Goal: Task Accomplishment & Management: Manage account settings

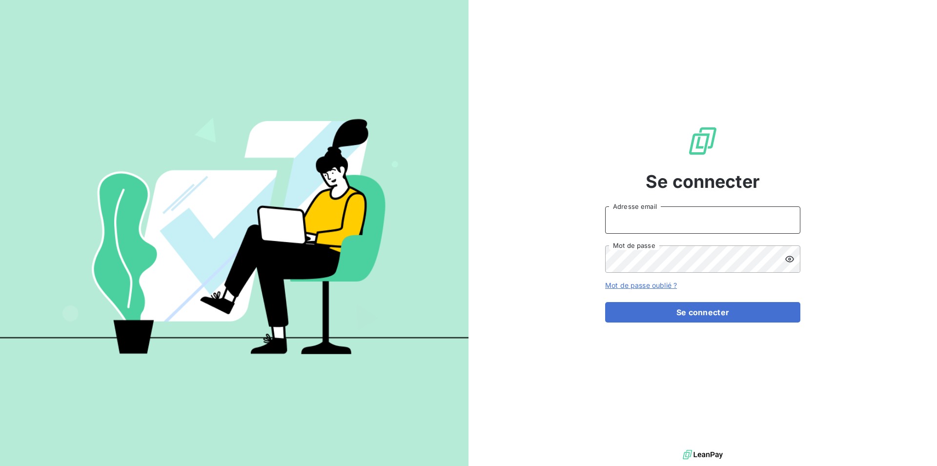
click at [629, 221] on input "Adresse email" at bounding box center [702, 219] width 195 height 27
type input "[EMAIL_ADDRESS][DOMAIN_NAME]"
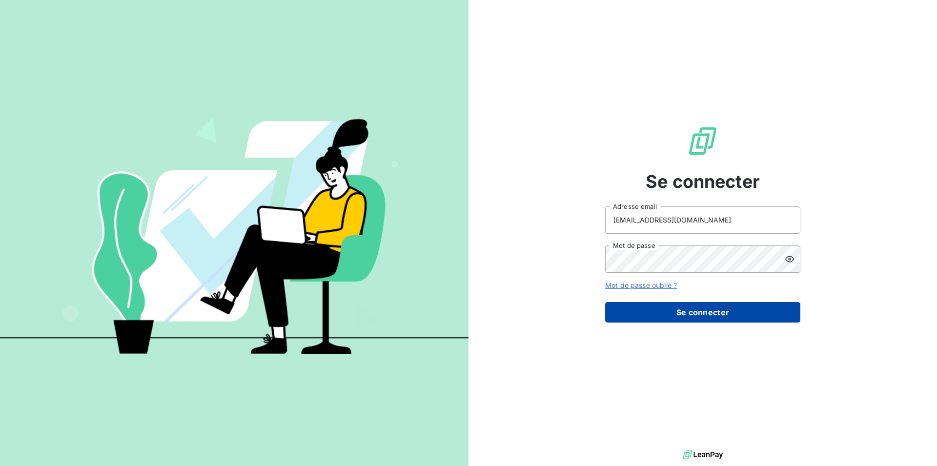
click at [699, 317] on button "Se connecter" at bounding box center [702, 312] width 195 height 21
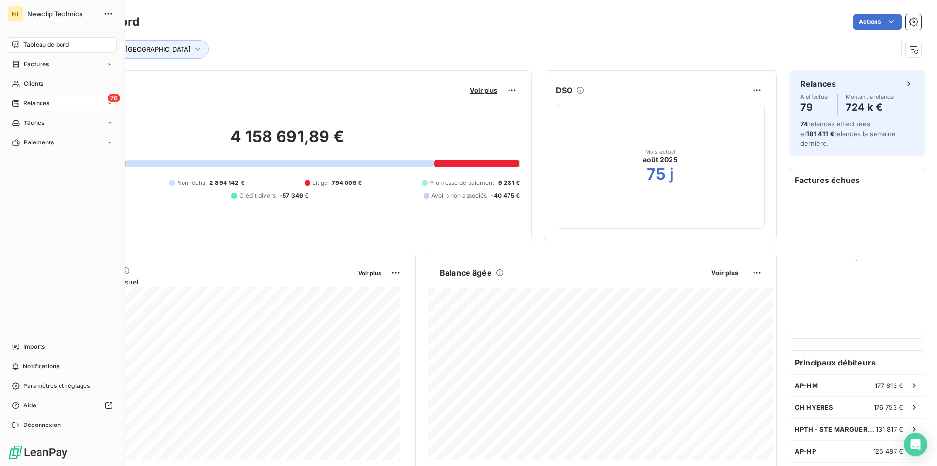
click at [36, 107] on span "Relances" at bounding box center [36, 103] width 26 height 9
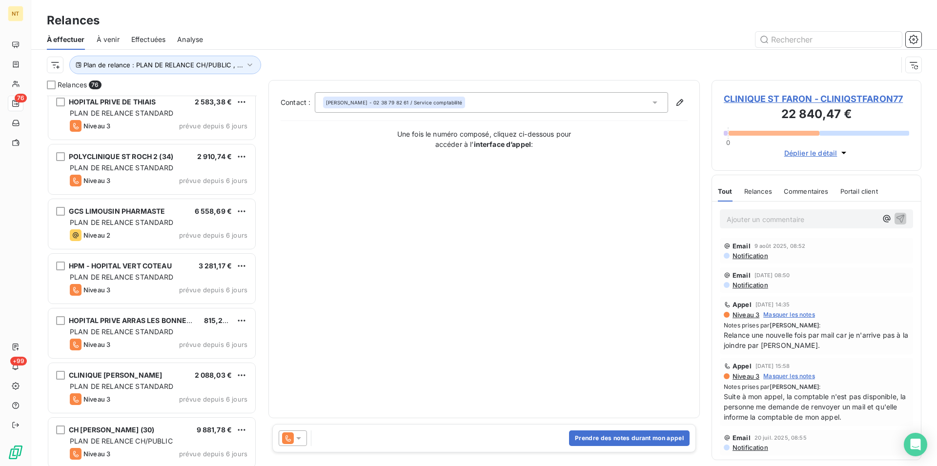
scroll to position [1046, 0]
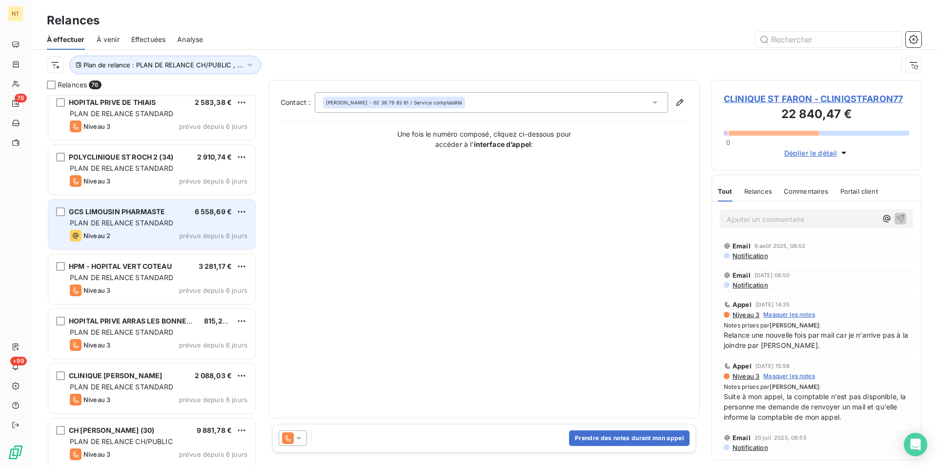
click at [110, 230] on div "Niveau 2" at bounding box center [90, 236] width 41 height 12
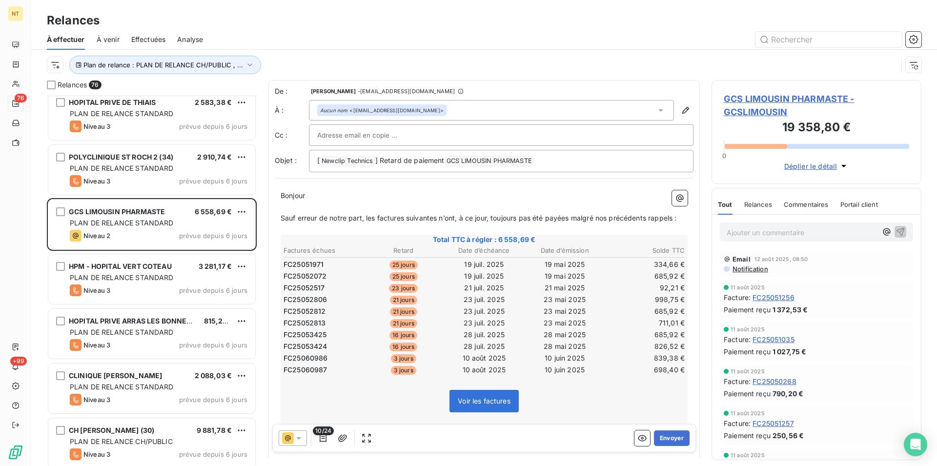
scroll to position [362, 202]
click at [661, 438] on button "Envoyer" at bounding box center [672, 439] width 36 height 16
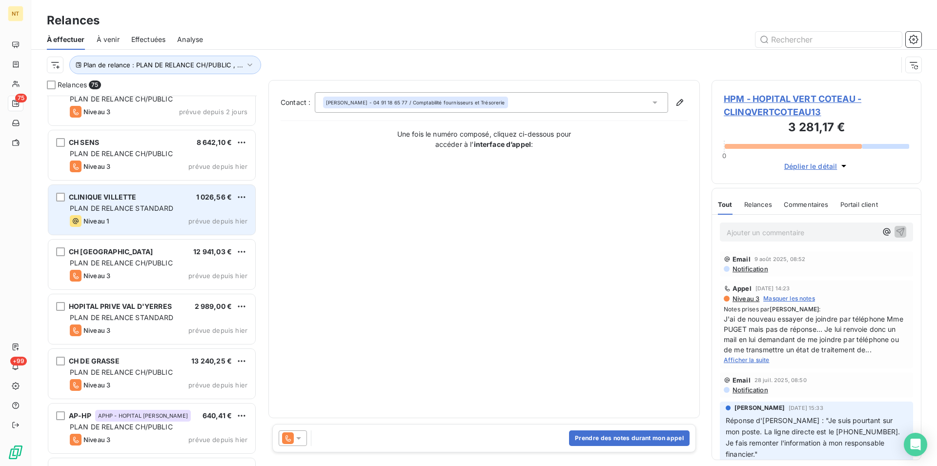
scroll to position [3730, 0]
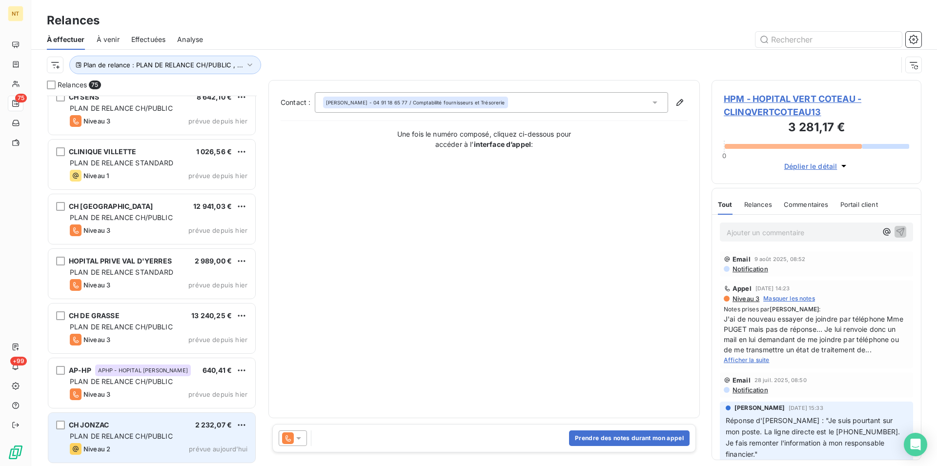
click at [143, 429] on div "CH JONZAC 2 232,07 €" at bounding box center [159, 425] width 178 height 9
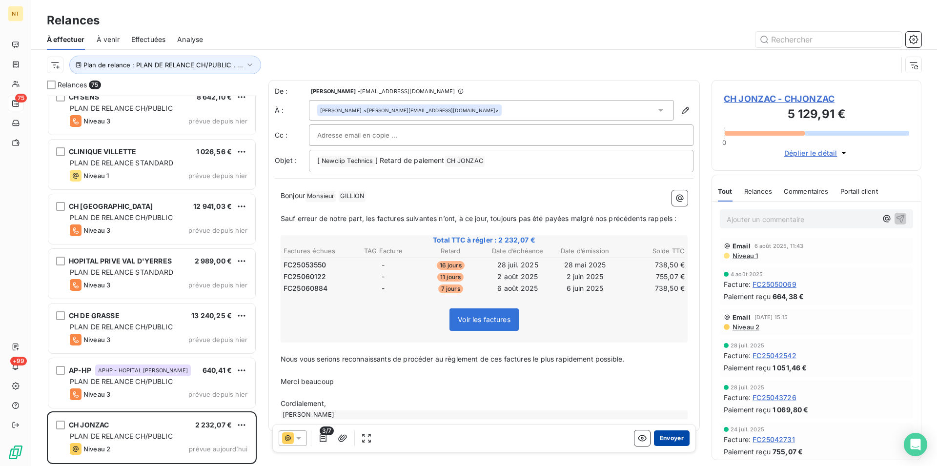
click at [669, 440] on button "Envoyer" at bounding box center [672, 439] width 36 height 16
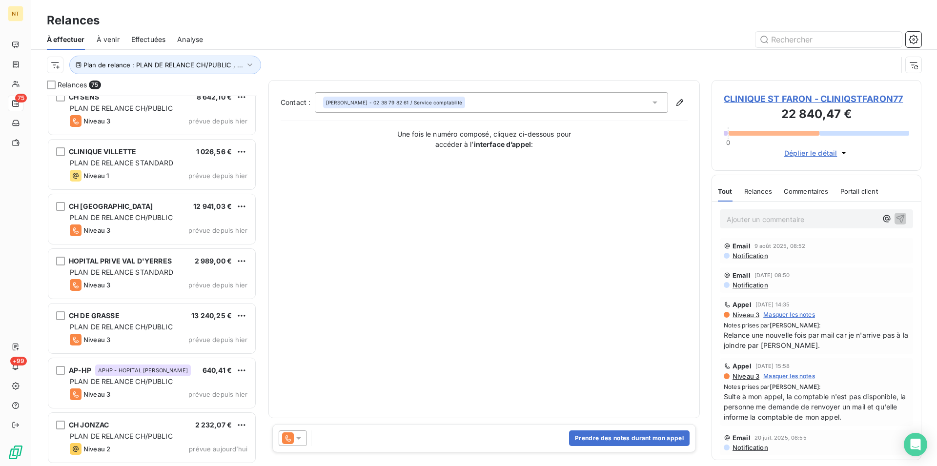
scroll to position [3675, 0]
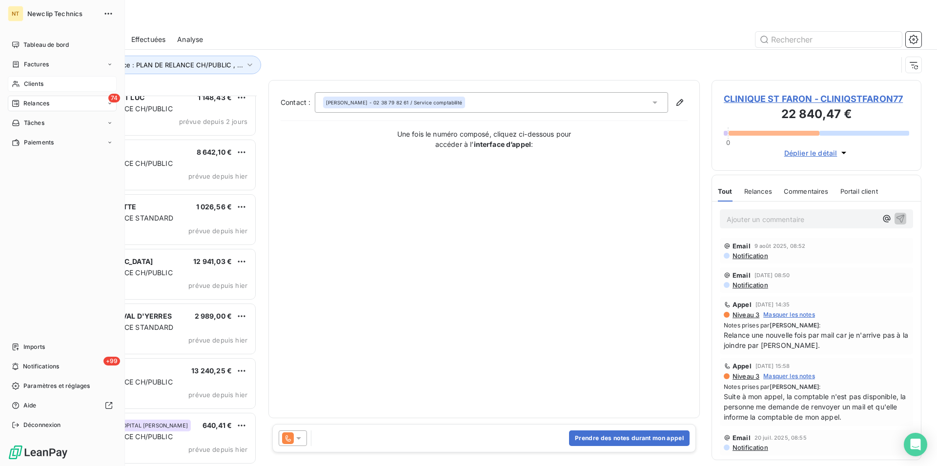
click at [43, 85] on span "Clients" at bounding box center [34, 84] width 20 height 9
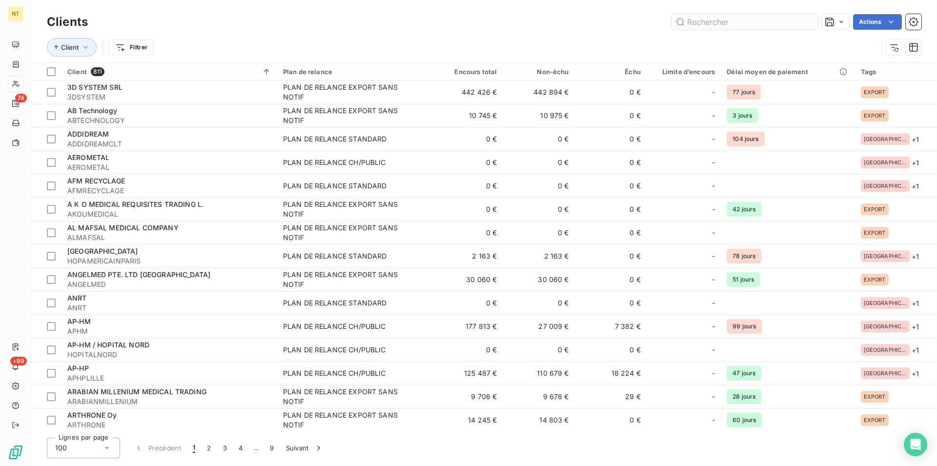
click at [736, 19] on input "text" at bounding box center [745, 22] width 146 height 16
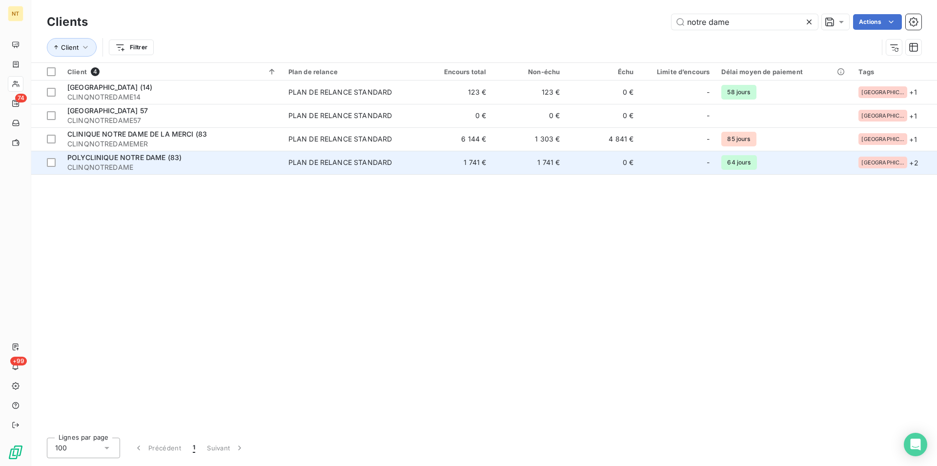
type input "notre dame"
click at [146, 162] on div "POLYCLINIQUE NOTRE DAME (83)" at bounding box center [171, 158] width 209 height 10
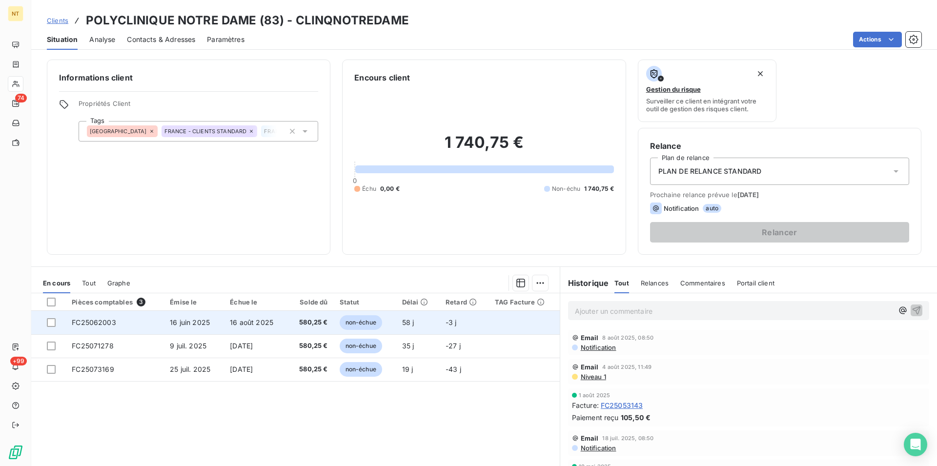
click at [95, 325] on span "FC25062003" at bounding box center [94, 322] width 44 height 8
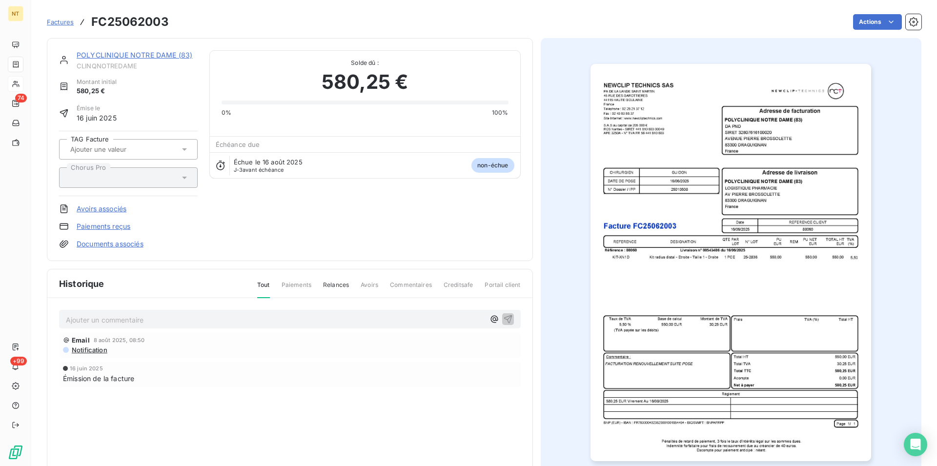
click at [89, 322] on p "Ajouter un commentaire ﻿" at bounding box center [275, 320] width 419 height 12
drag, startPoint x: 65, startPoint y: 317, endPoint x: 271, endPoint y: 324, distance: 206.6
click at [271, 324] on div "Mail du 13/08 "facture prête au paiement à échéance"" at bounding box center [290, 319] width 462 height 18
copy span "Mail du 13/08 "facture prête au paiement à échéance""
click at [504, 318] on icon "button" at bounding box center [508, 319] width 10 height 10
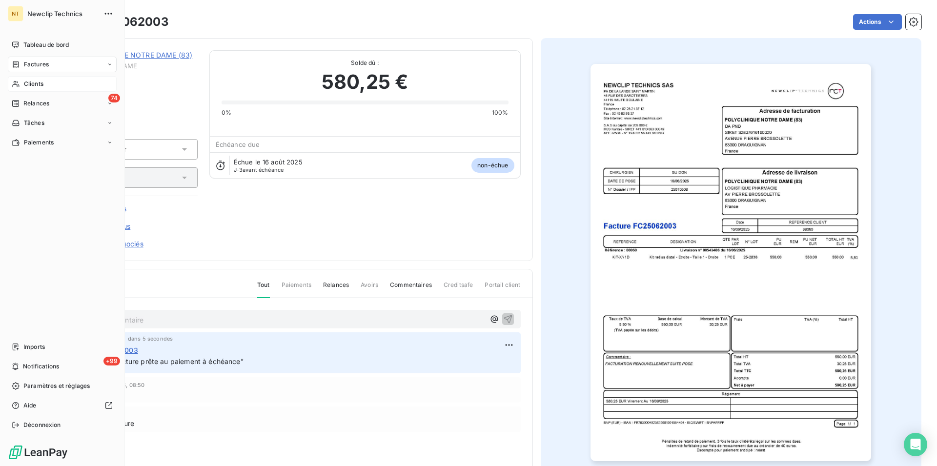
click at [40, 87] on span "Clients" at bounding box center [34, 84] width 20 height 9
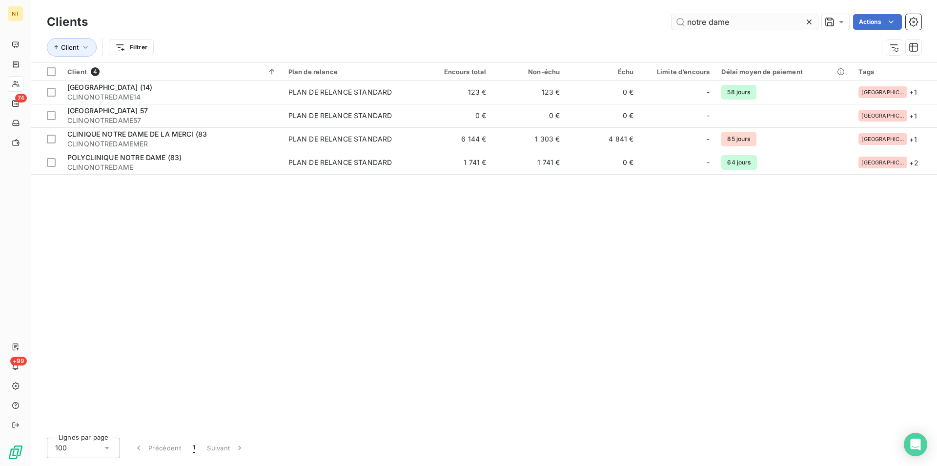
drag, startPoint x: 730, startPoint y: 24, endPoint x: 686, endPoint y: 23, distance: 44.4
click at [686, 23] on input "notre dame" at bounding box center [745, 22] width 146 height 16
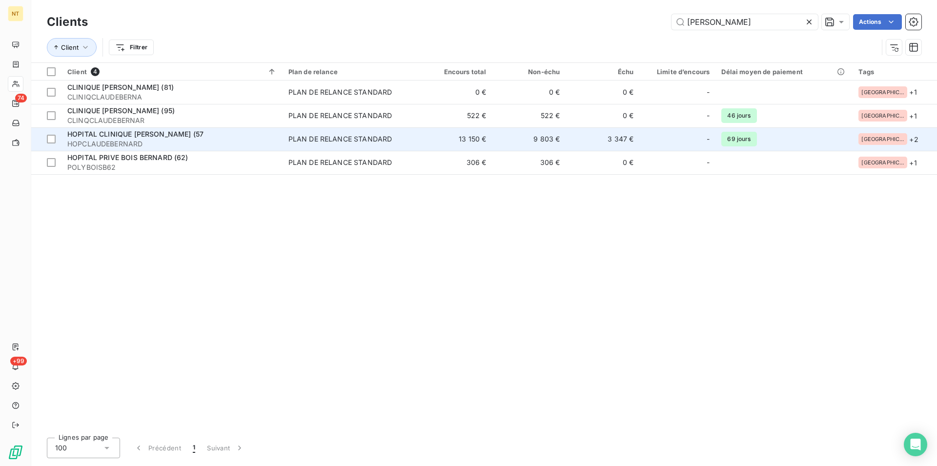
type input "[PERSON_NAME]"
click at [144, 137] on span "HOPITAL CLINIQUE [PERSON_NAME] (57" at bounding box center [135, 134] width 136 height 8
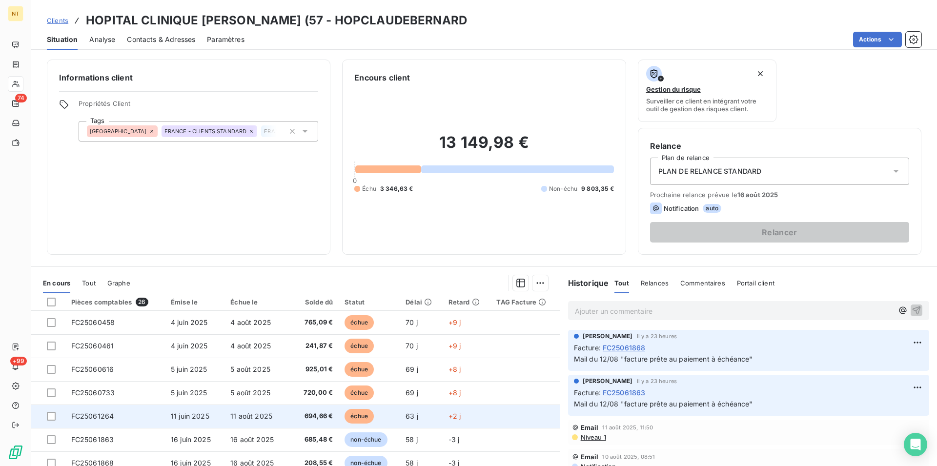
click at [94, 413] on span "FC25061264" at bounding box center [92, 416] width 43 height 8
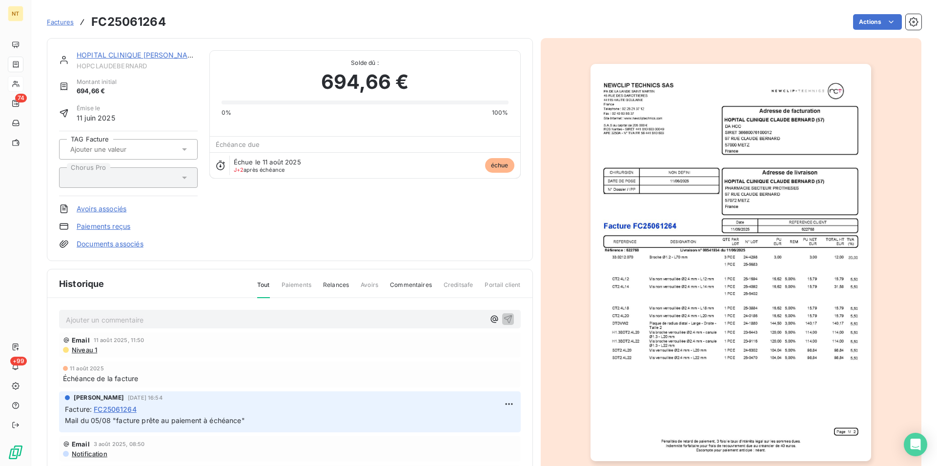
click at [68, 320] on p "Ajouter un commentaire ﻿" at bounding box center [275, 320] width 419 height 12
drag, startPoint x: 241, startPoint y: 319, endPoint x: 204, endPoint y: 320, distance: 37.1
click at [204, 320] on span "Mail du 13/08 "facture prête au paiement à échéance"" at bounding box center [155, 319] width 179 height 8
drag, startPoint x: 64, startPoint y: 317, endPoint x: 225, endPoint y: 319, distance: 160.6
click at [225, 319] on div "Mail du 13/08 "facture prête au paiement "" at bounding box center [290, 319] width 462 height 18
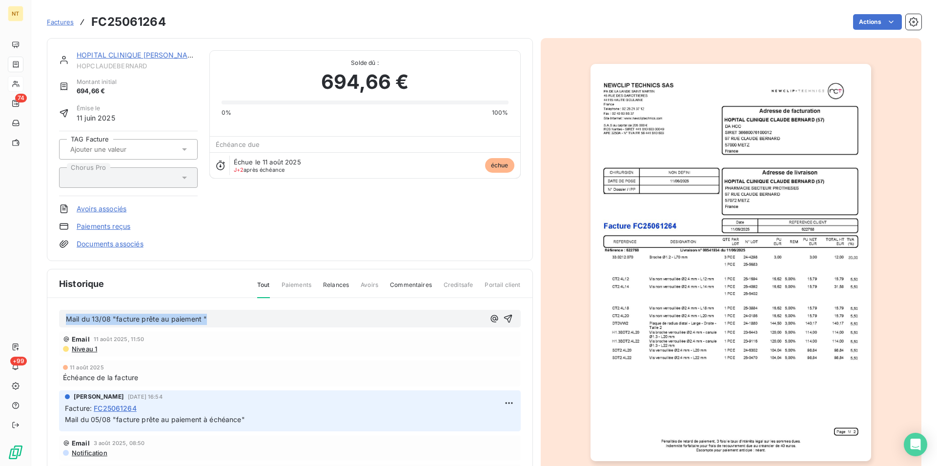
copy span "Mail du 13/08 "facture prête au paiement ""
click at [504, 318] on icon "button" at bounding box center [508, 319] width 8 height 8
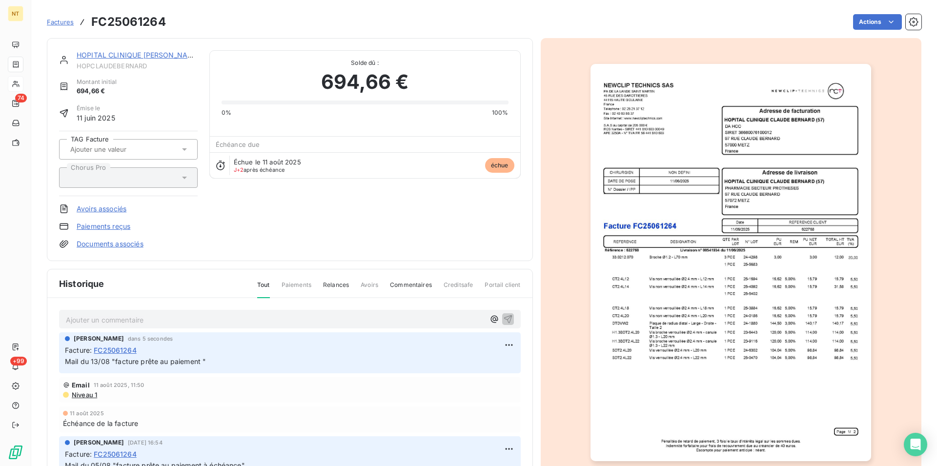
click at [123, 56] on link "HOPITAL CLINIQUE [PERSON_NAME] (57" at bounding box center [145, 55] width 136 height 8
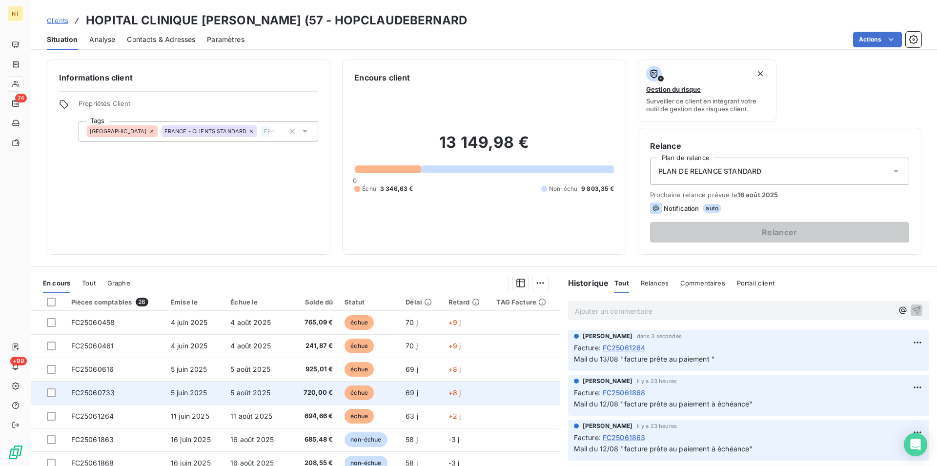
click at [124, 396] on td "FC25060733" at bounding box center [115, 392] width 100 height 23
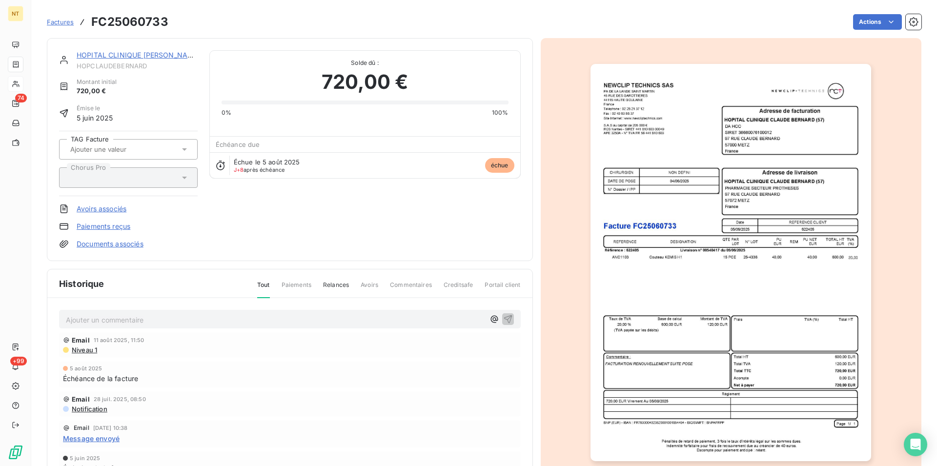
click at [102, 319] on p "Ajouter un commentaire ﻿" at bounding box center [275, 320] width 419 height 12
click at [505, 318] on icon "button" at bounding box center [508, 319] width 10 height 10
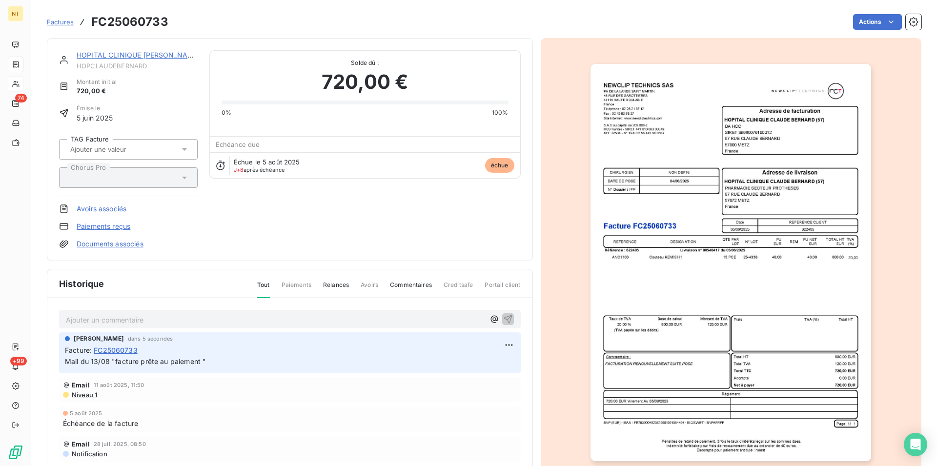
click at [124, 58] on link "HOPITAL CLINIQUE [PERSON_NAME] (57" at bounding box center [145, 55] width 136 height 8
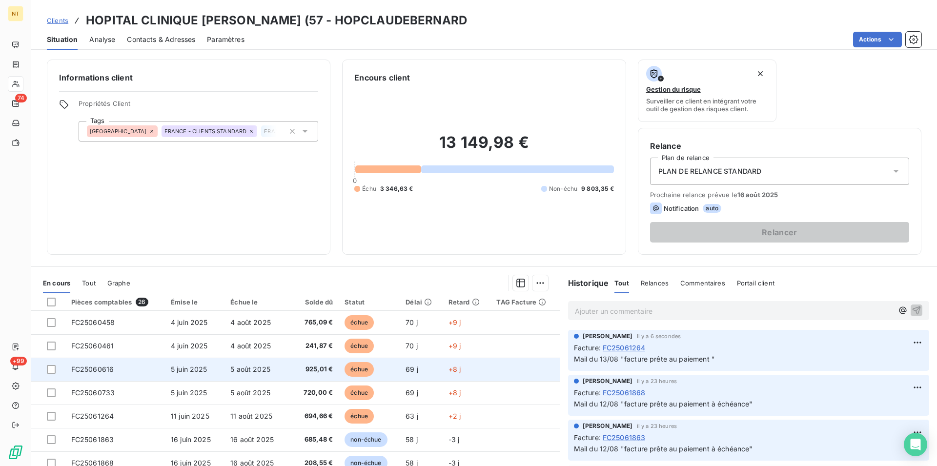
click at [109, 369] on span "FC25060616" at bounding box center [92, 369] width 43 height 8
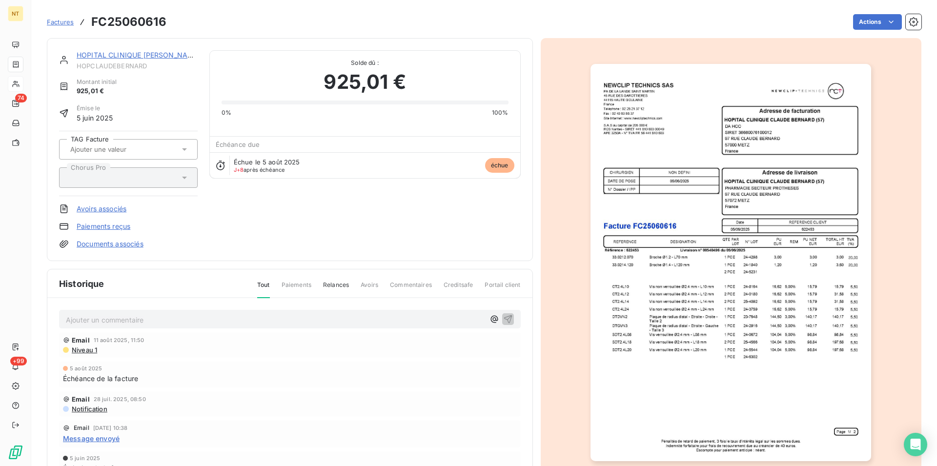
click at [109, 320] on p "Ajouter un commentaire ﻿" at bounding box center [275, 320] width 419 height 12
click at [504, 316] on icon "button" at bounding box center [508, 319] width 8 height 8
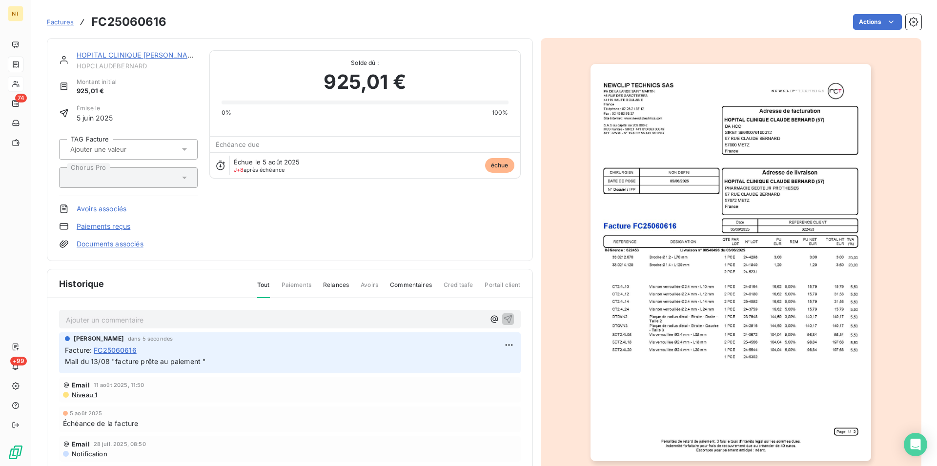
click at [126, 59] on link "HOPITAL CLINIQUE [PERSON_NAME] (57" at bounding box center [145, 55] width 136 height 8
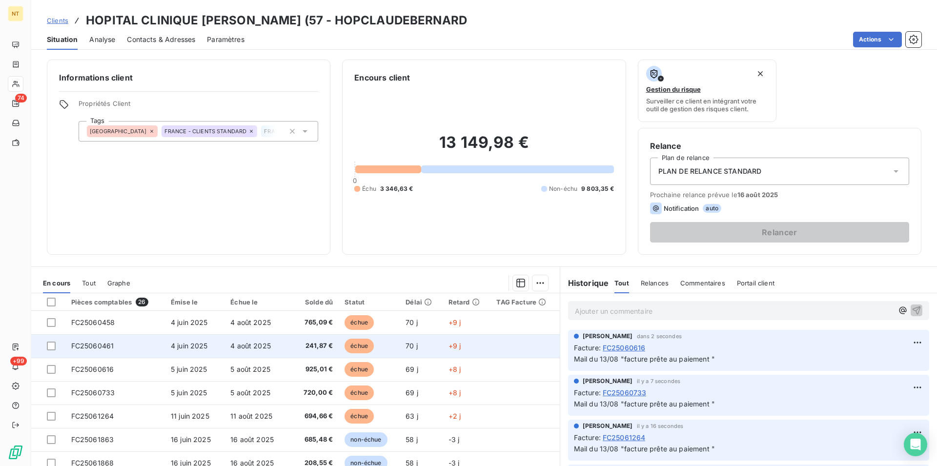
click at [116, 345] on td "FC25060461" at bounding box center [115, 345] width 100 height 23
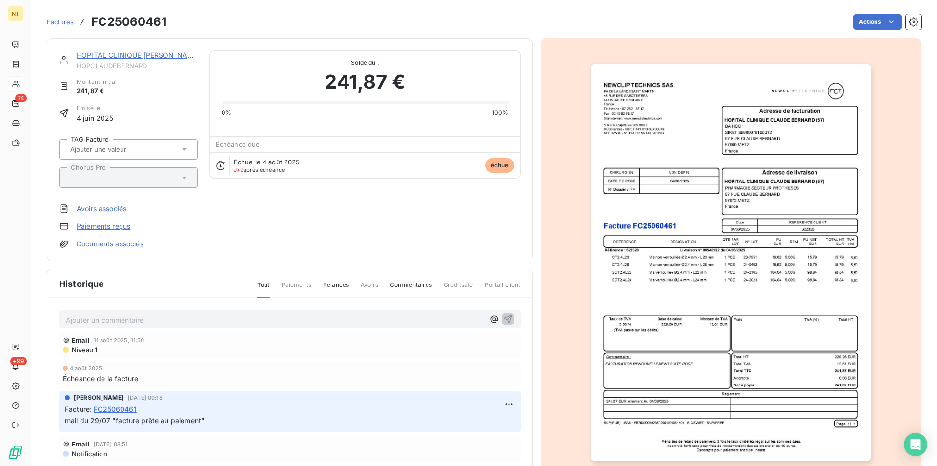
click at [125, 320] on p "Ajouter un commentaire ﻿" at bounding box center [275, 320] width 419 height 12
click at [503, 315] on icon "button" at bounding box center [508, 319] width 10 height 10
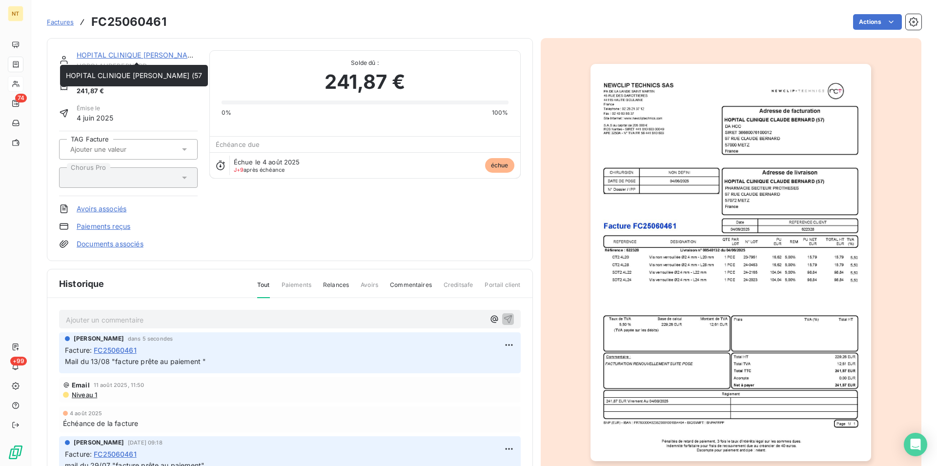
click at [133, 57] on link "HOPITAL CLINIQUE [PERSON_NAME] (57" at bounding box center [145, 55] width 136 height 8
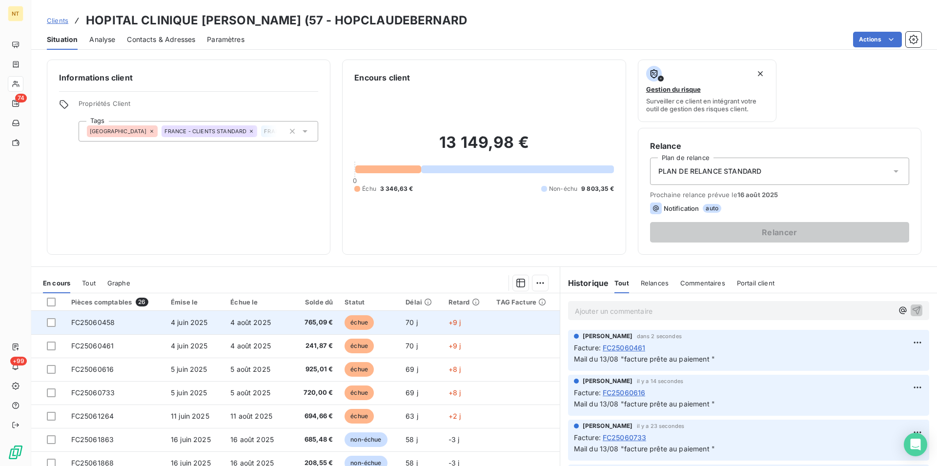
click at [116, 325] on td "FC25060458" at bounding box center [115, 322] width 100 height 23
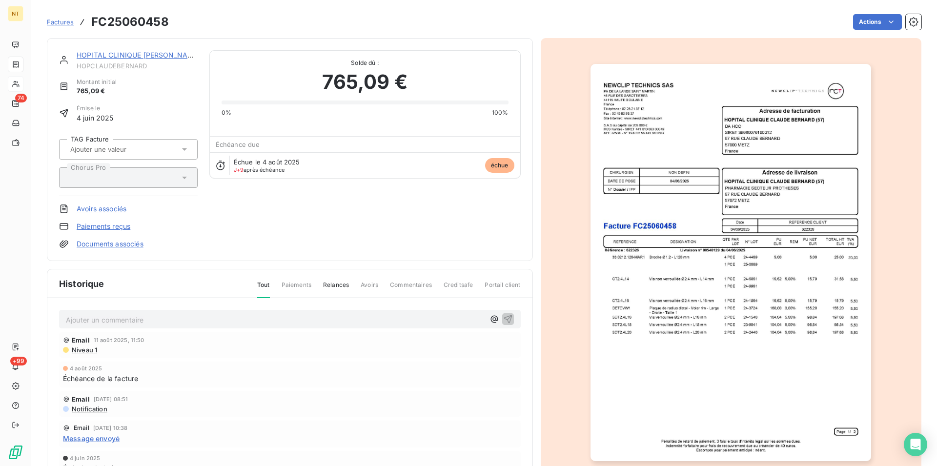
click at [111, 321] on p "Ajouter un commentaire ﻿" at bounding box center [275, 320] width 419 height 12
click at [505, 320] on icon "button" at bounding box center [508, 319] width 10 height 10
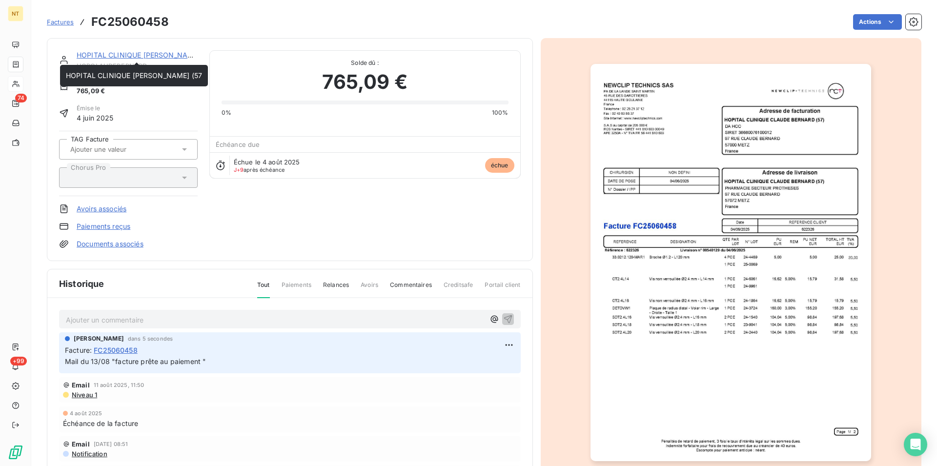
click at [117, 57] on link "HOPITAL CLINIQUE [PERSON_NAME] (57" at bounding box center [145, 55] width 136 height 8
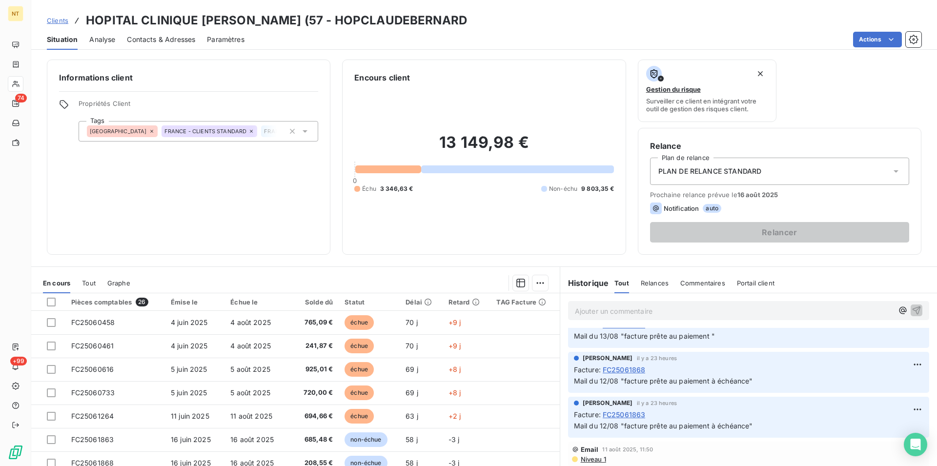
scroll to position [199, 0]
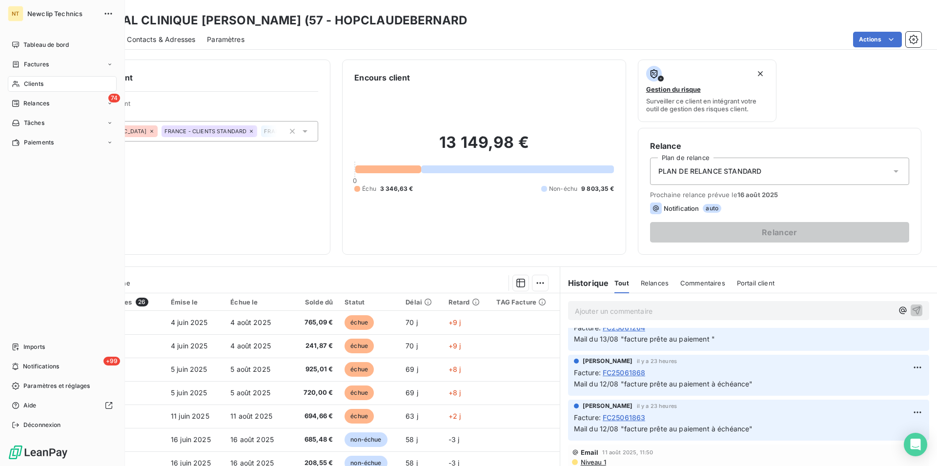
click at [35, 82] on span "Clients" at bounding box center [34, 84] width 20 height 9
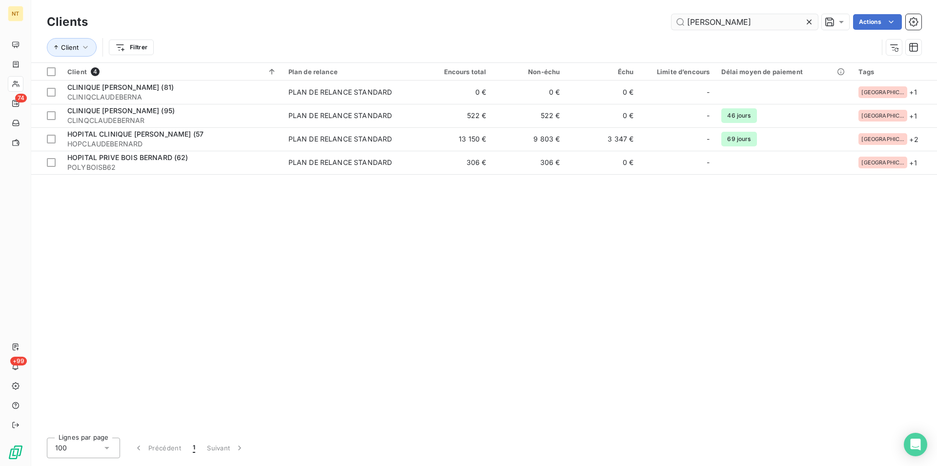
drag, startPoint x: 718, startPoint y: 27, endPoint x: 692, endPoint y: 27, distance: 25.9
click at [692, 27] on input "[PERSON_NAME]" at bounding box center [745, 22] width 146 height 16
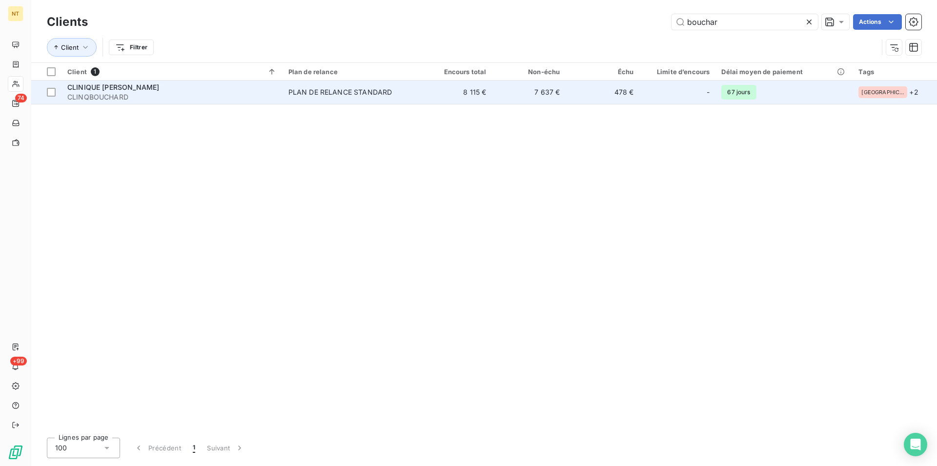
type input "bouchar"
click at [119, 94] on span "CLINQBOUCHARD" at bounding box center [171, 97] width 209 height 10
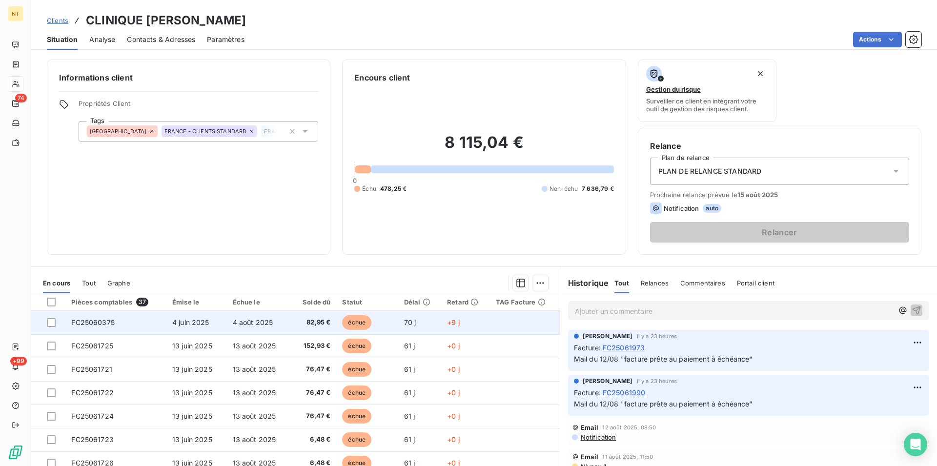
click at [113, 317] on td "FC25060375" at bounding box center [115, 322] width 101 height 23
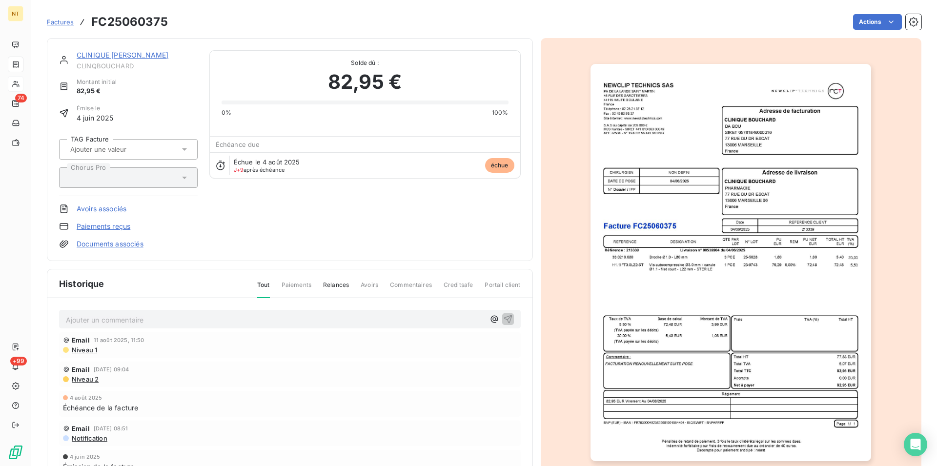
click at [90, 316] on p "Ajouter un commentaire ﻿" at bounding box center [275, 320] width 419 height 12
click at [506, 317] on icon "button" at bounding box center [508, 319] width 8 height 8
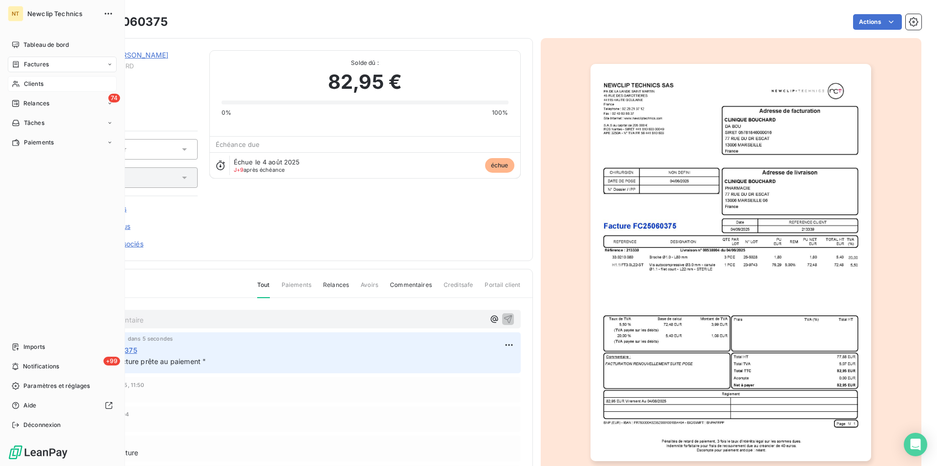
click at [33, 86] on span "Clients" at bounding box center [34, 84] width 20 height 9
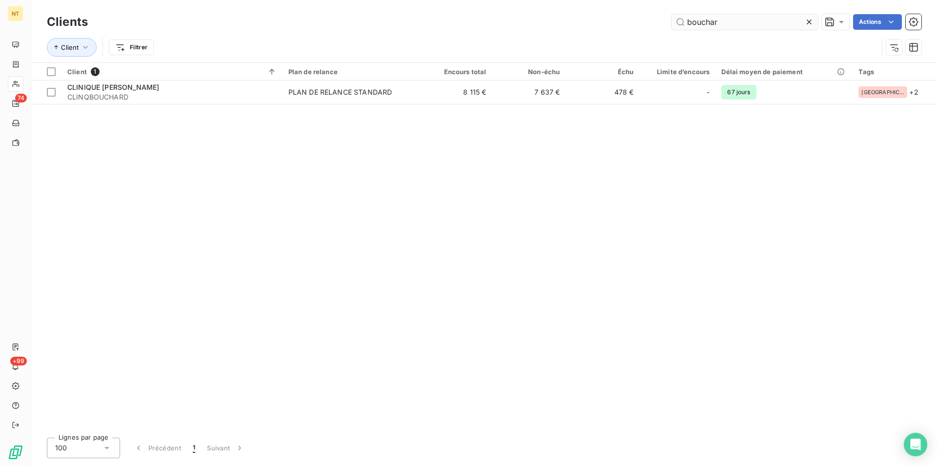
drag, startPoint x: 736, startPoint y: 22, endPoint x: 677, endPoint y: 20, distance: 59.6
click at [677, 20] on input "bouchar" at bounding box center [745, 22] width 146 height 16
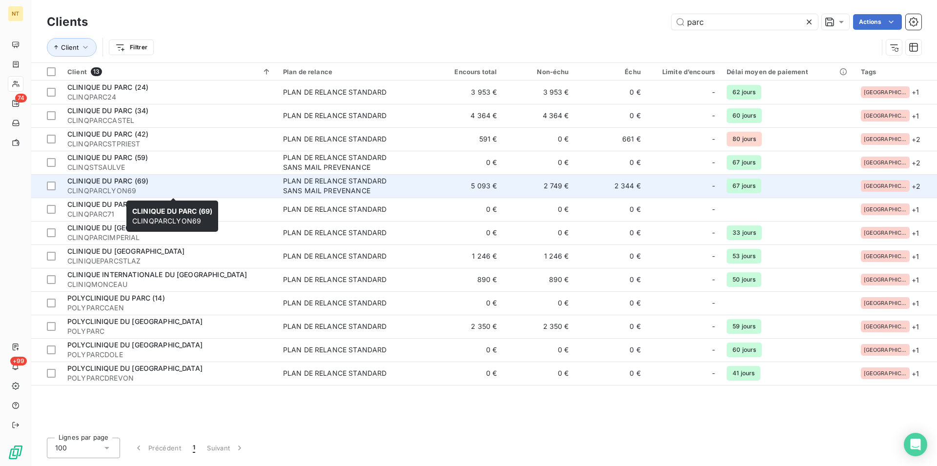
type input "parc"
click at [121, 186] on span "CLINQPARCLYON69" at bounding box center [169, 191] width 204 height 10
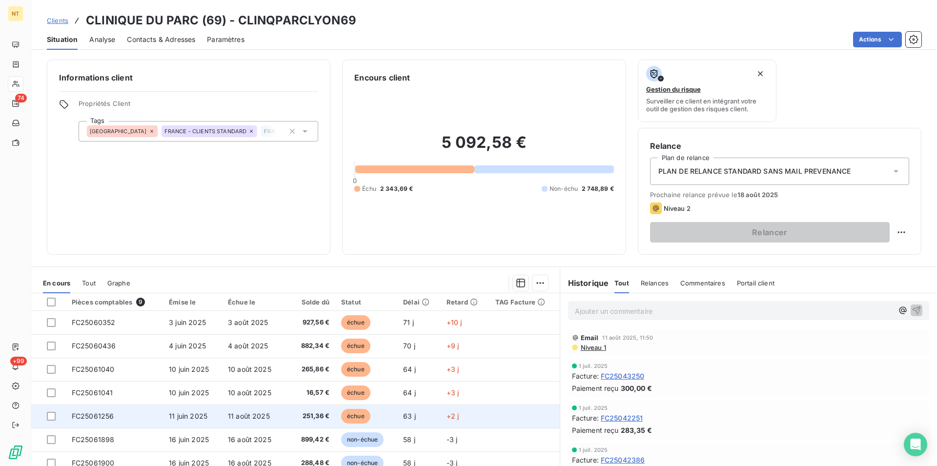
click at [106, 413] on span "FC25061256" at bounding box center [93, 416] width 42 height 8
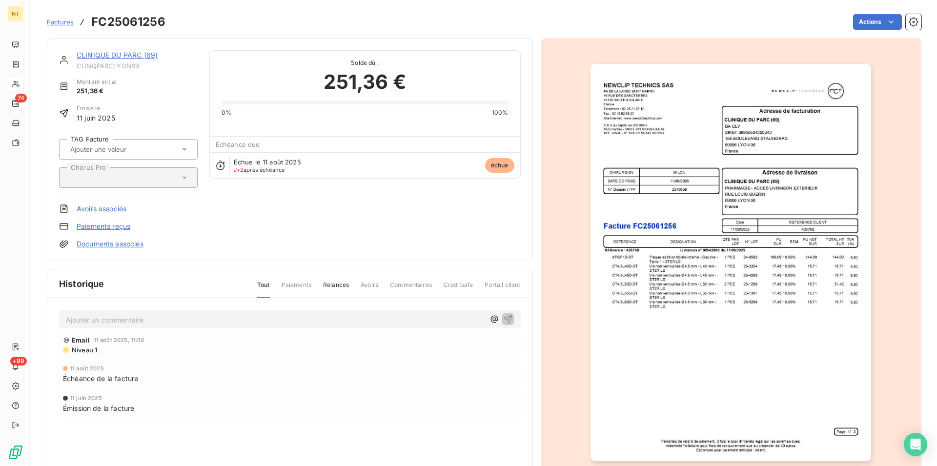
click at [108, 318] on p "Ajouter un commentaire ﻿" at bounding box center [275, 320] width 419 height 12
click at [503, 318] on icon "button" at bounding box center [508, 319] width 10 height 10
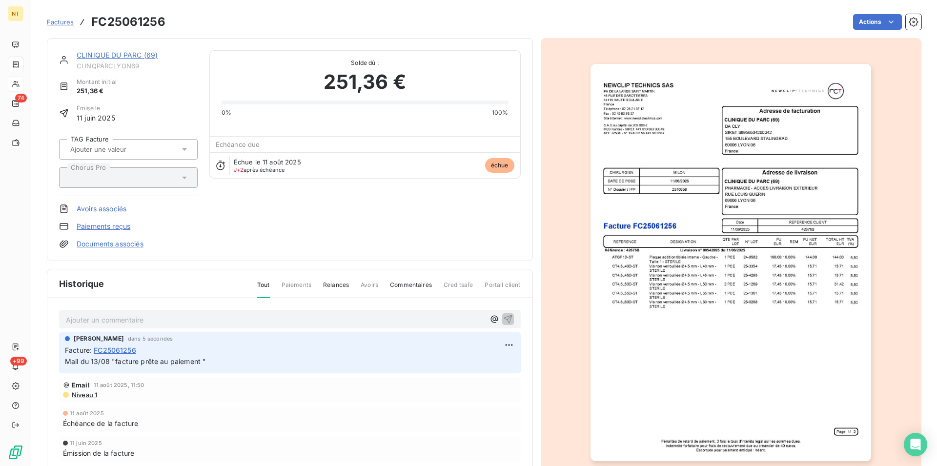
click at [109, 53] on link "CLINIQUE DU PARC (69)" at bounding box center [117, 55] width 81 height 8
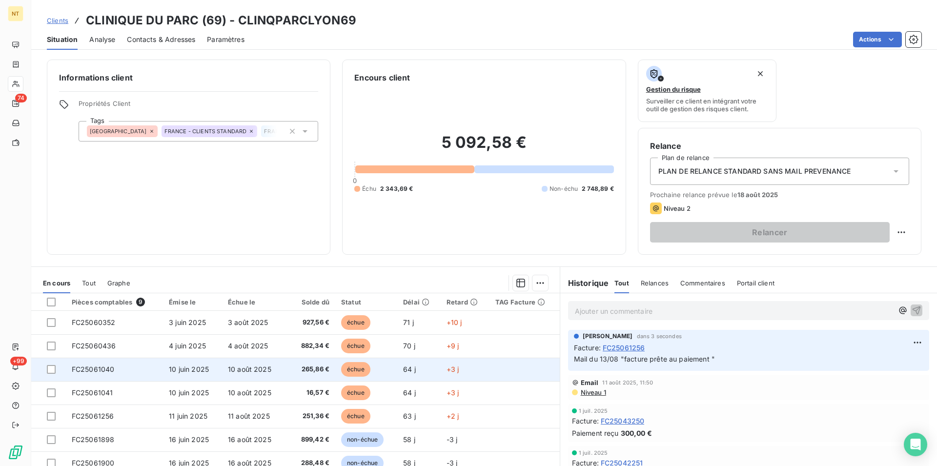
click at [113, 375] on td "FC25061040" at bounding box center [114, 369] width 97 height 23
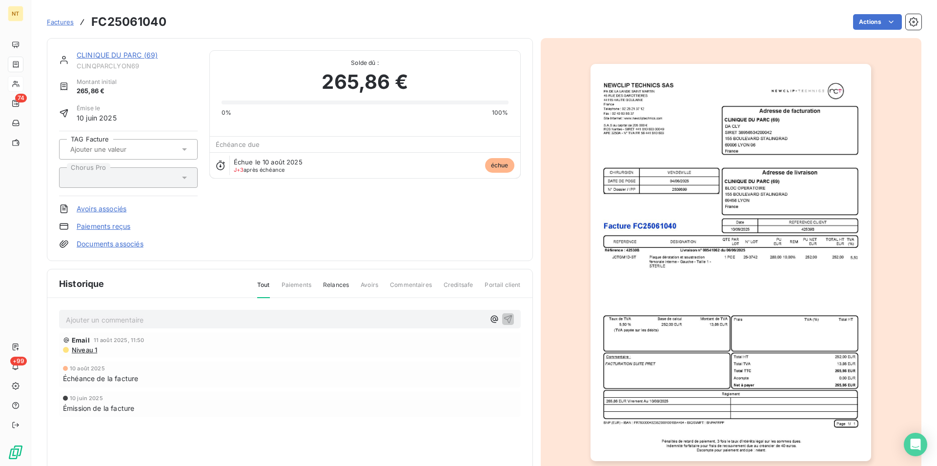
click at [107, 321] on p "Ajouter un commentaire ﻿" at bounding box center [275, 320] width 419 height 12
click at [503, 318] on icon "button" at bounding box center [508, 319] width 10 height 10
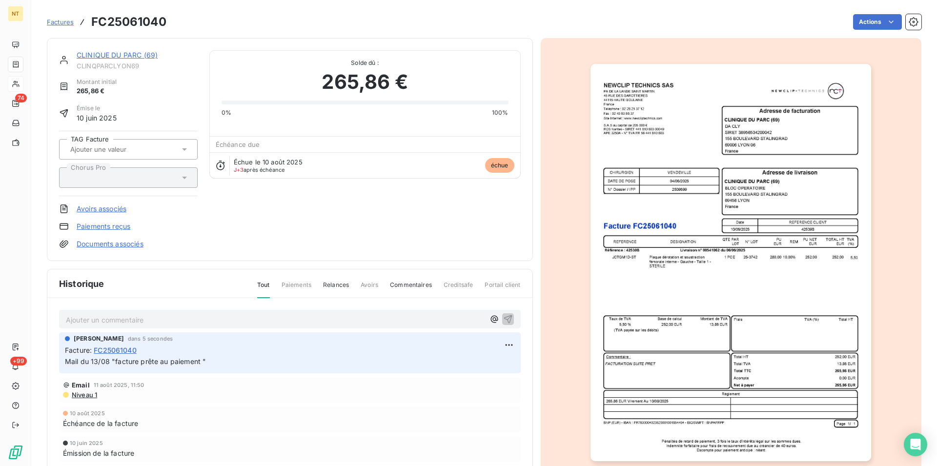
click at [116, 57] on link "CLINIQUE DU PARC (69)" at bounding box center [117, 55] width 81 height 8
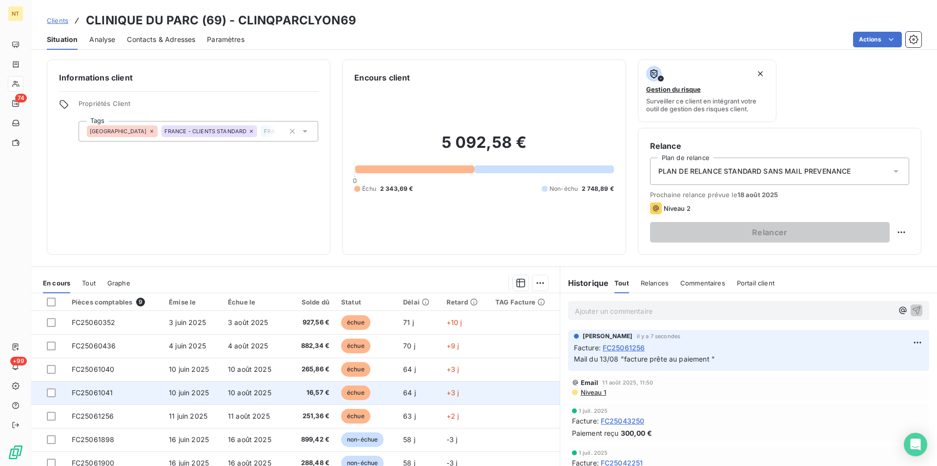
click at [120, 391] on td "FC25061041" at bounding box center [114, 392] width 97 height 23
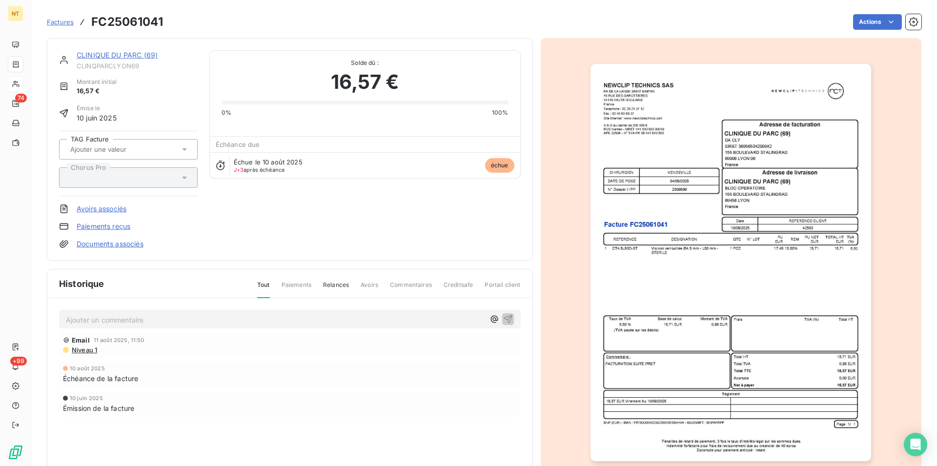
click at [123, 317] on p "Ajouter un commentaire ﻿" at bounding box center [275, 320] width 419 height 12
click at [503, 320] on icon "button" at bounding box center [508, 319] width 10 height 10
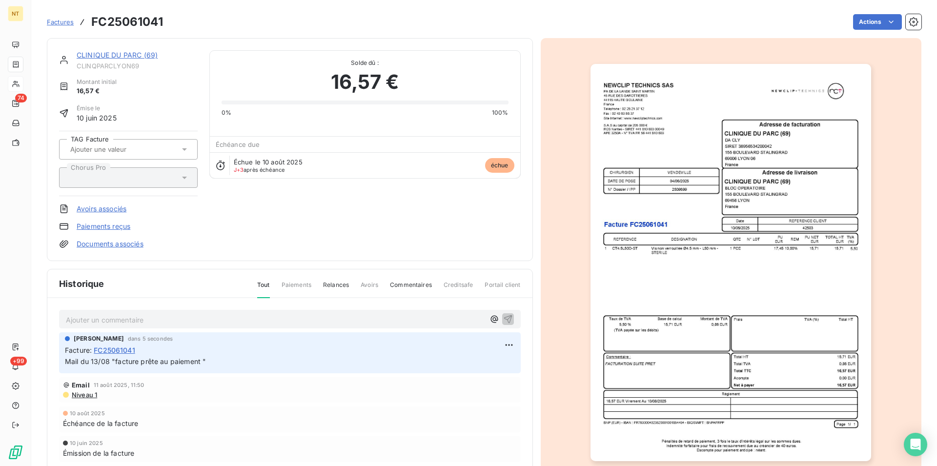
click at [110, 54] on link "CLINIQUE DU PARC (69)" at bounding box center [117, 55] width 81 height 8
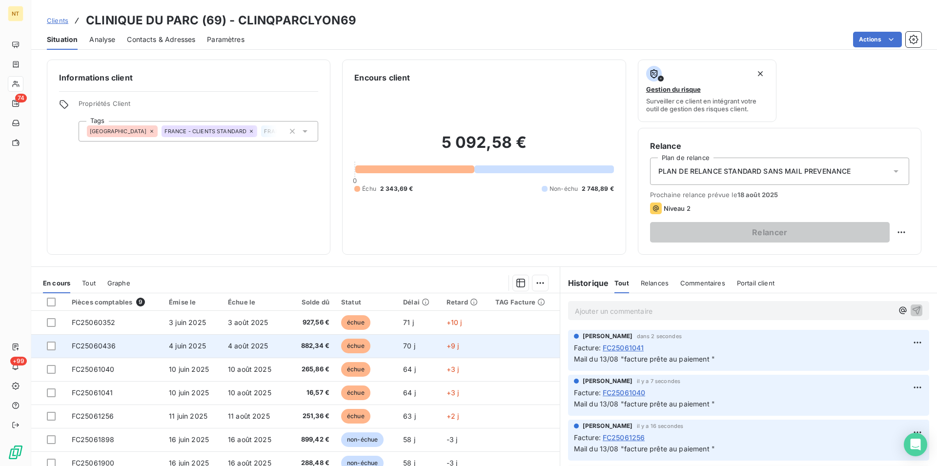
click at [114, 346] on span "FC25060436" at bounding box center [94, 346] width 44 height 8
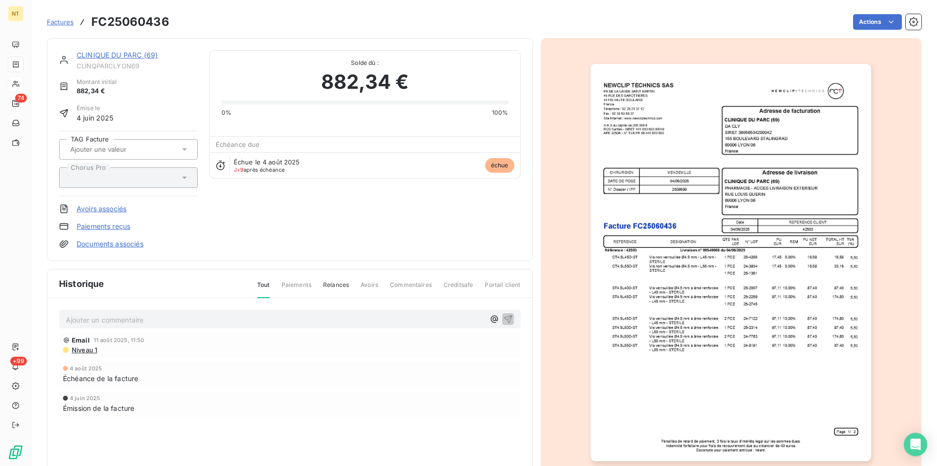
click at [141, 319] on p "Ajouter un commentaire ﻿" at bounding box center [275, 320] width 419 height 12
click at [504, 318] on icon "button" at bounding box center [508, 319] width 10 height 10
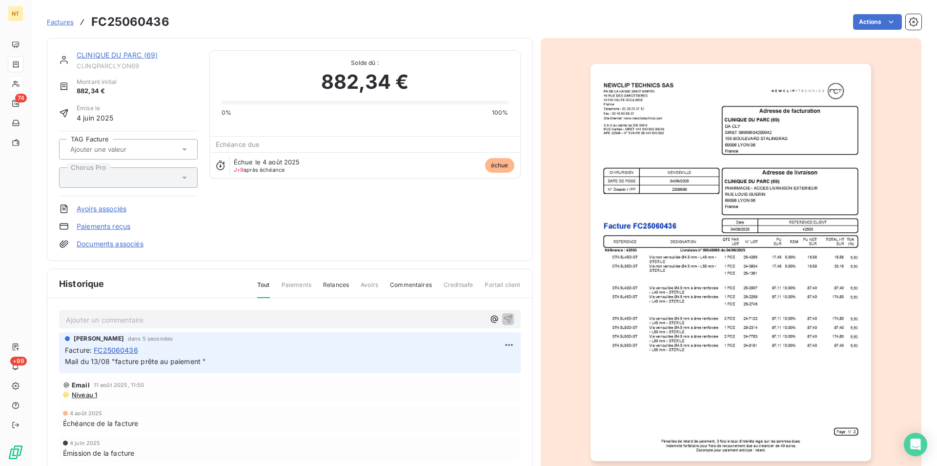
click at [100, 55] on link "CLINIQUE DU PARC (69)" at bounding box center [117, 55] width 81 height 8
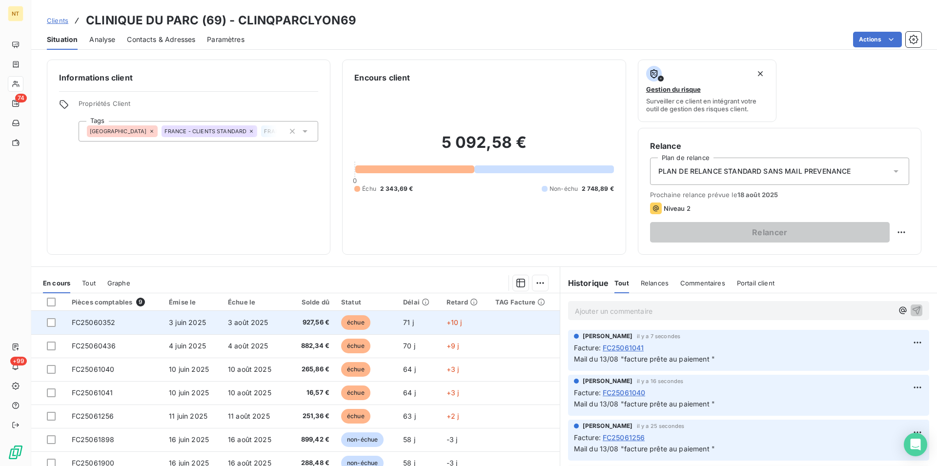
click at [122, 324] on td "FC25060352" at bounding box center [114, 322] width 97 height 23
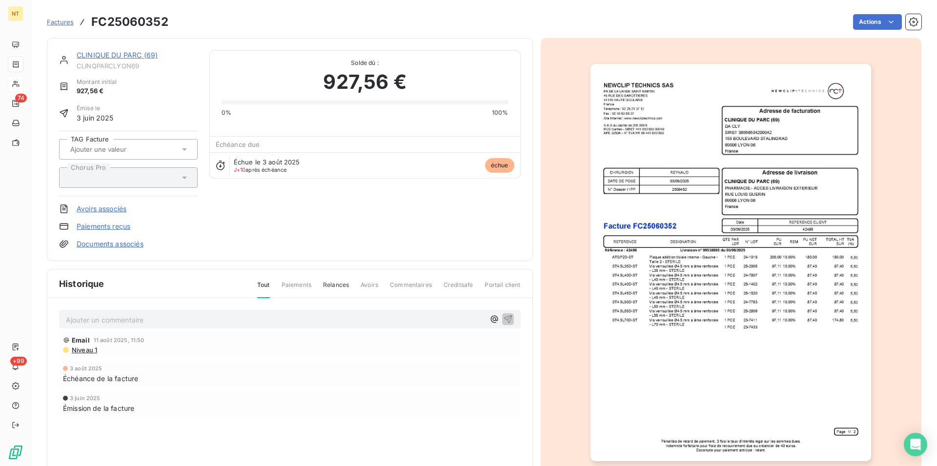
click at [122, 316] on p "Ajouter un commentaire ﻿" at bounding box center [275, 320] width 419 height 12
click at [503, 317] on icon "button" at bounding box center [508, 319] width 10 height 10
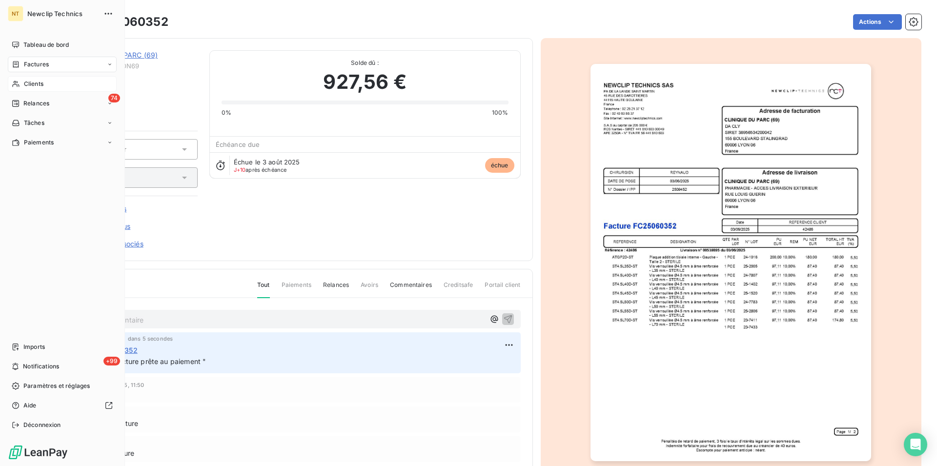
click at [35, 82] on span "Clients" at bounding box center [34, 84] width 20 height 9
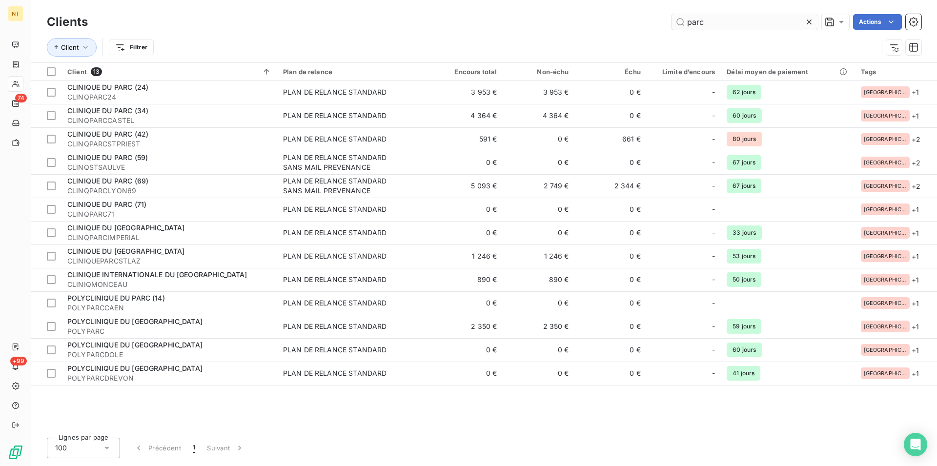
drag, startPoint x: 706, startPoint y: 18, endPoint x: 683, endPoint y: 18, distance: 22.9
click at [683, 18] on input "parc" at bounding box center [745, 22] width 146 height 16
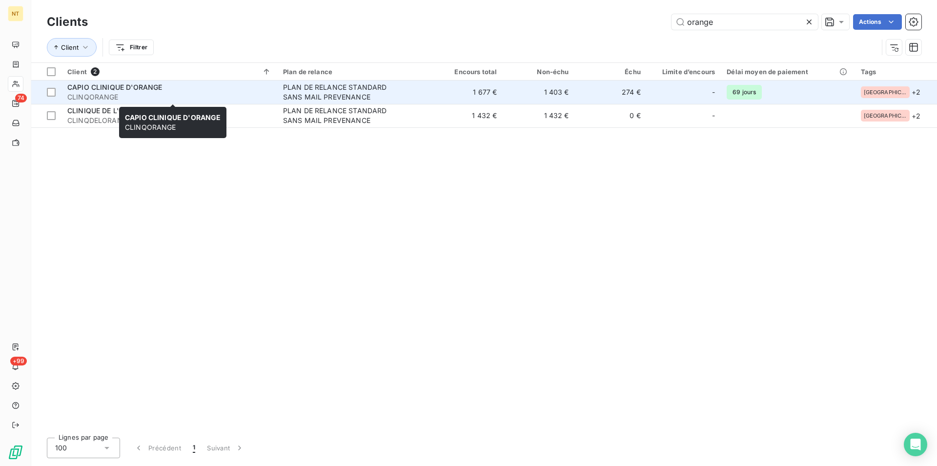
type input "orange"
click at [133, 90] on span "CAPIO CLINIQUE D'ORANGE" at bounding box center [114, 87] width 95 height 8
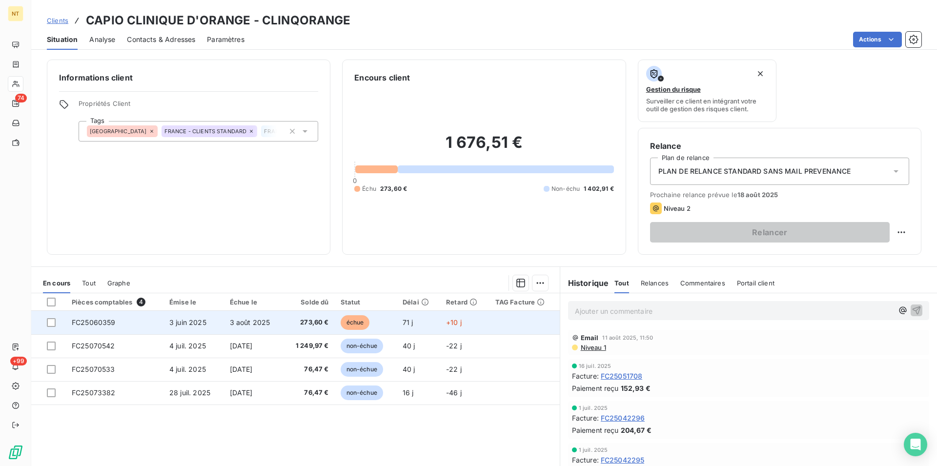
click at [93, 322] on span "FC25060359" at bounding box center [94, 322] width 44 height 8
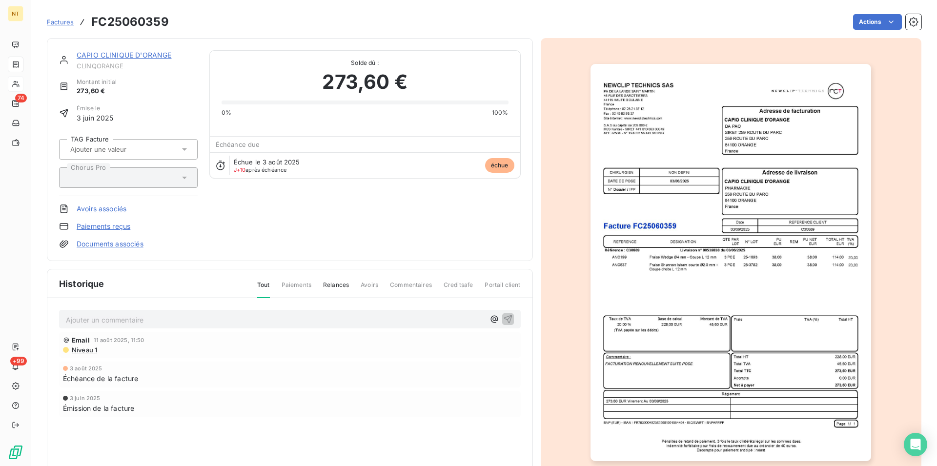
click at [90, 319] on p "Ajouter un commentaire ﻿" at bounding box center [275, 320] width 419 height 12
click at [504, 321] on icon "button" at bounding box center [508, 319] width 8 height 8
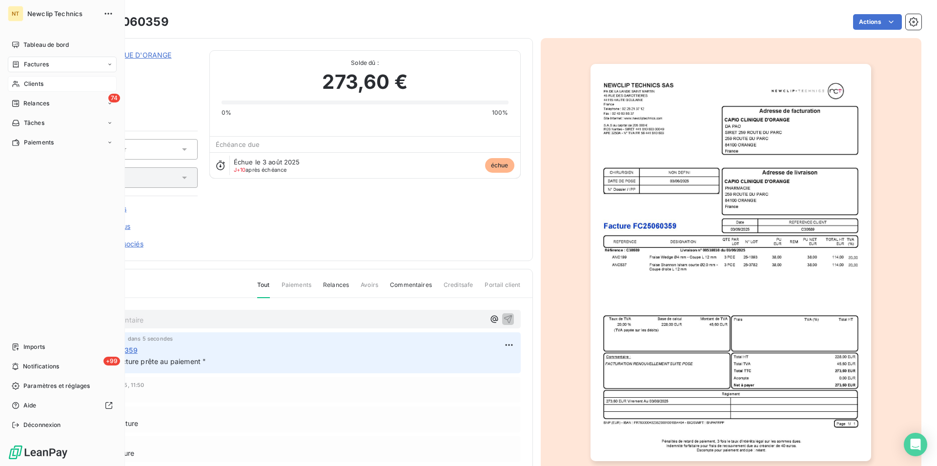
click at [35, 84] on span "Clients" at bounding box center [34, 84] width 20 height 9
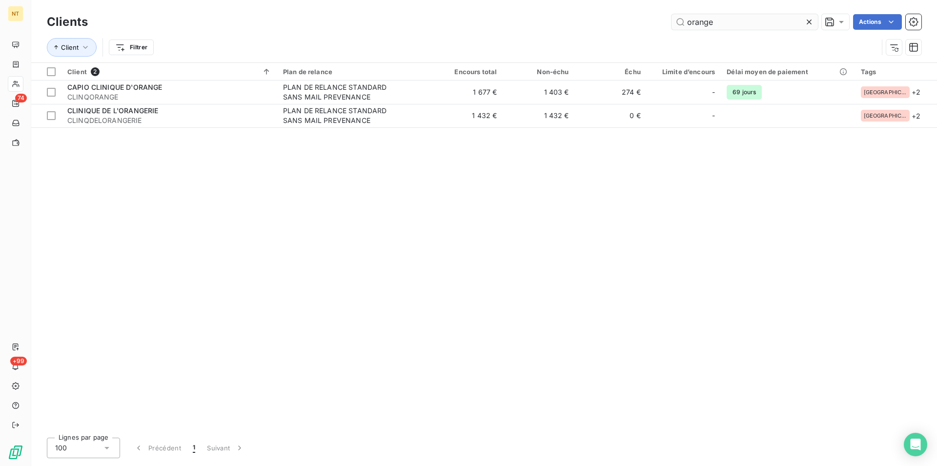
drag, startPoint x: 716, startPoint y: 21, endPoint x: 688, endPoint y: 22, distance: 28.3
click at [688, 22] on input "orange" at bounding box center [745, 22] width 146 height 16
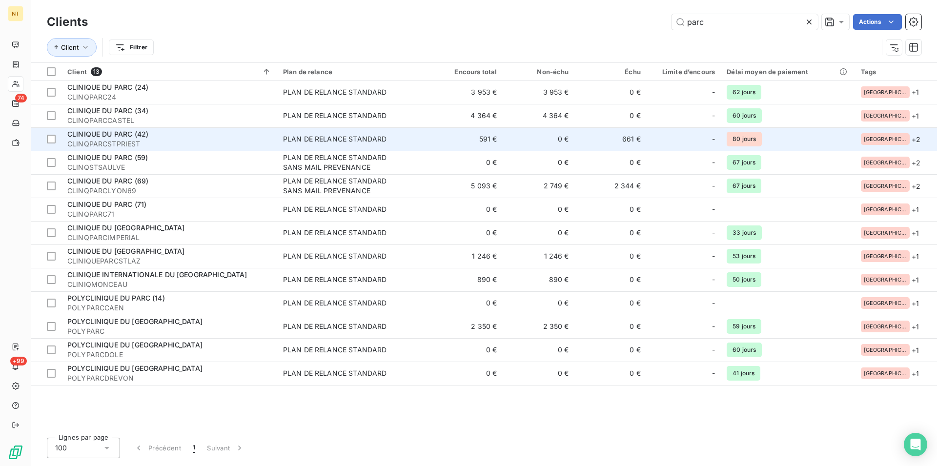
type input "parc"
click at [119, 138] on span "CLINIQUE DU PARC (42)" at bounding box center [107, 134] width 81 height 8
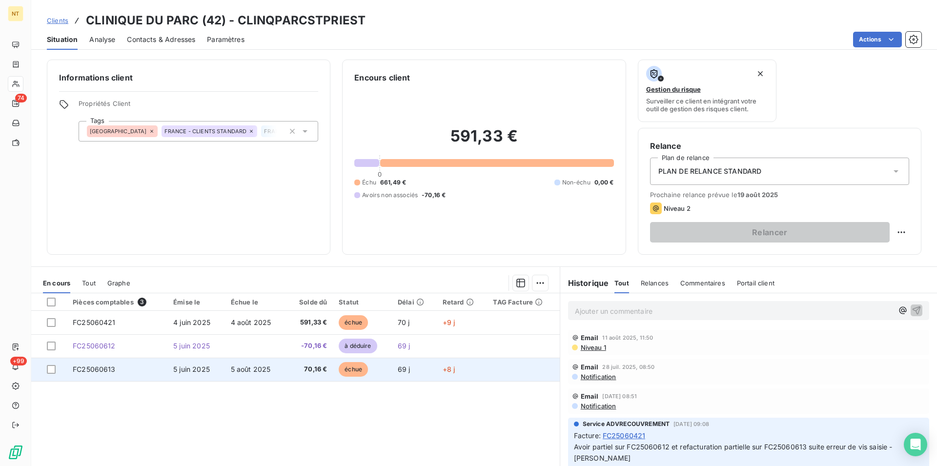
click at [107, 372] on span "FC25060613" at bounding box center [94, 369] width 43 height 8
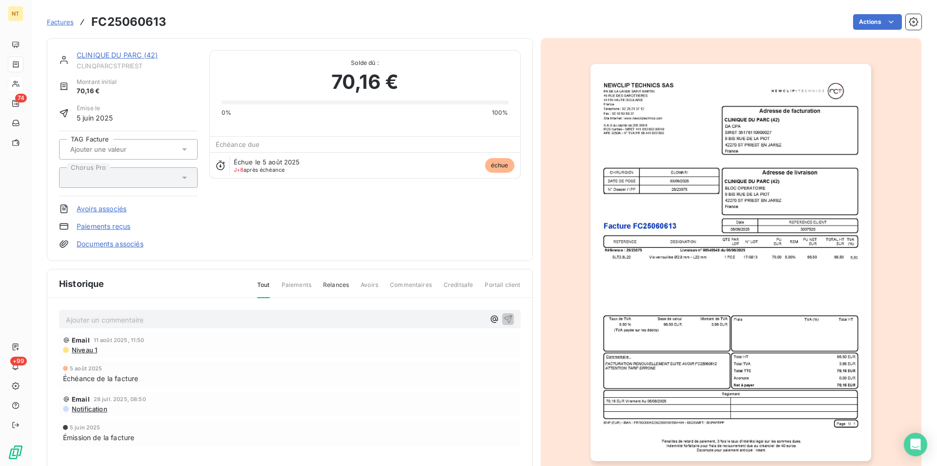
click at [90, 319] on p "Ajouter un commentaire ﻿" at bounding box center [275, 320] width 419 height 12
click at [503, 319] on icon "button" at bounding box center [508, 319] width 10 height 10
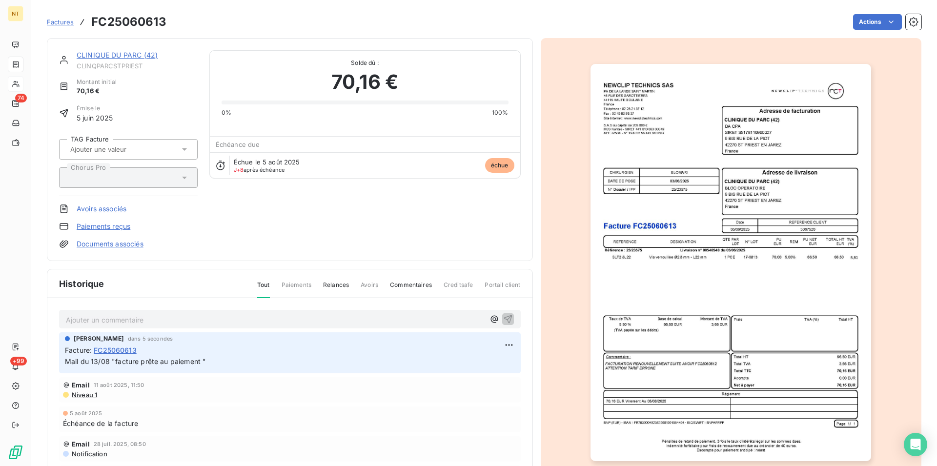
click at [120, 55] on link "CLINIQUE DU PARC (42)" at bounding box center [117, 55] width 81 height 8
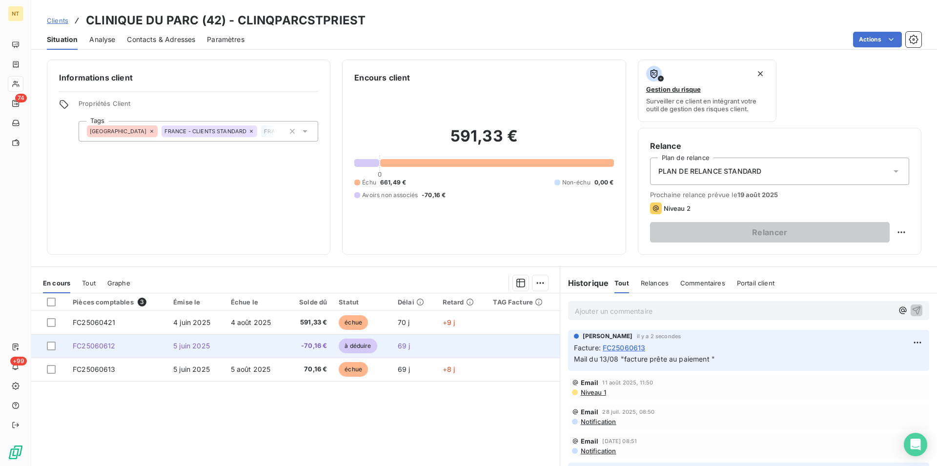
click at [110, 345] on span "FC25060612" at bounding box center [94, 346] width 43 height 8
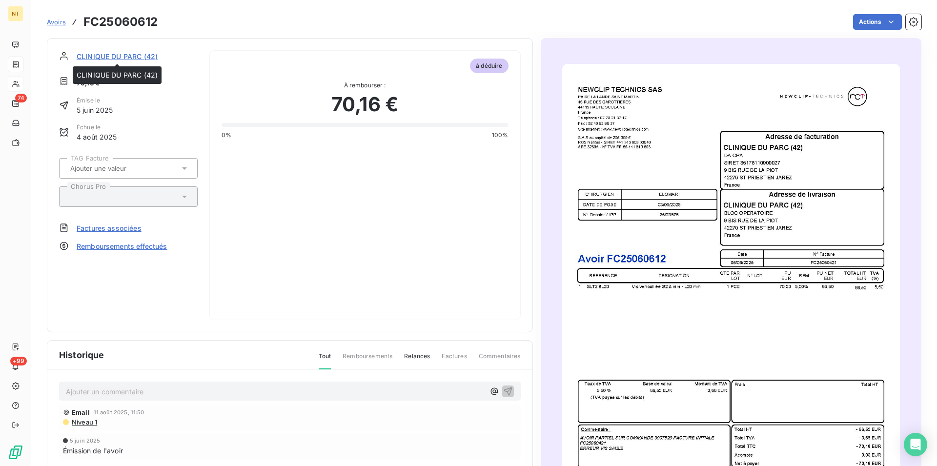
click at [125, 56] on span "CLINIQUE DU PARC (42)" at bounding box center [117, 56] width 81 height 10
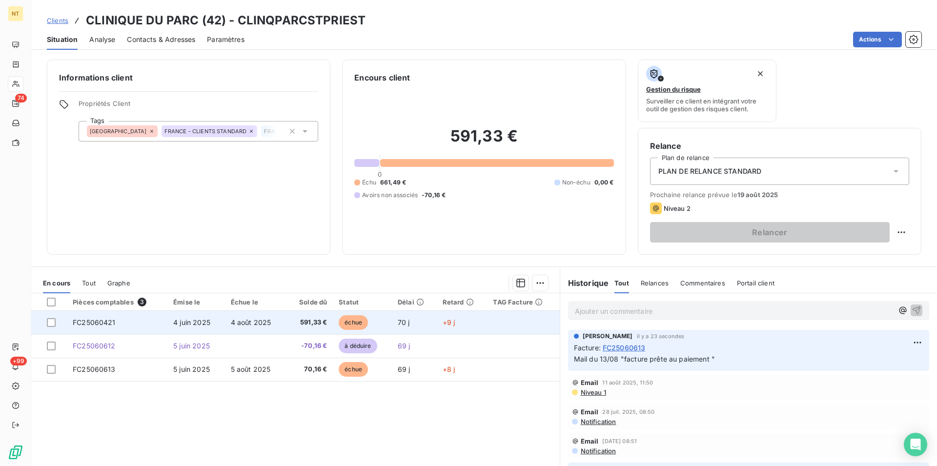
click at [124, 324] on td "FC25060421" at bounding box center [117, 322] width 101 height 23
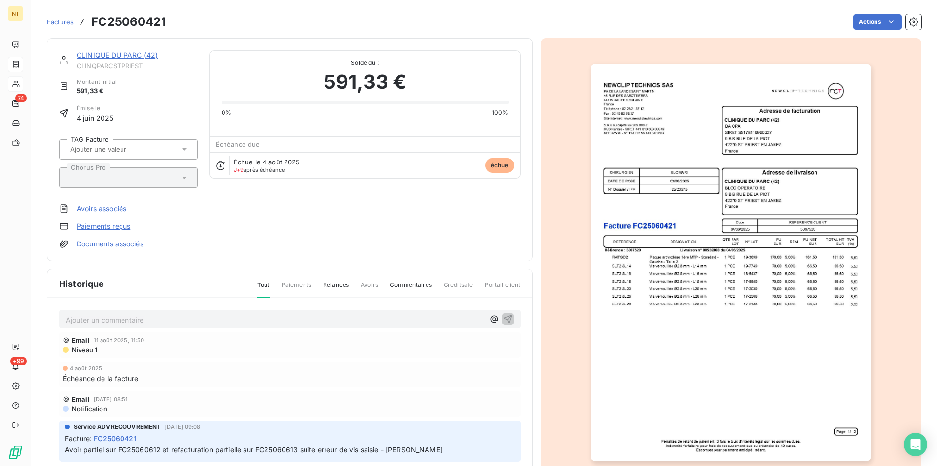
click at [116, 318] on p "Ajouter un commentaire ﻿" at bounding box center [275, 320] width 419 height 12
click at [503, 321] on icon "button" at bounding box center [508, 319] width 10 height 10
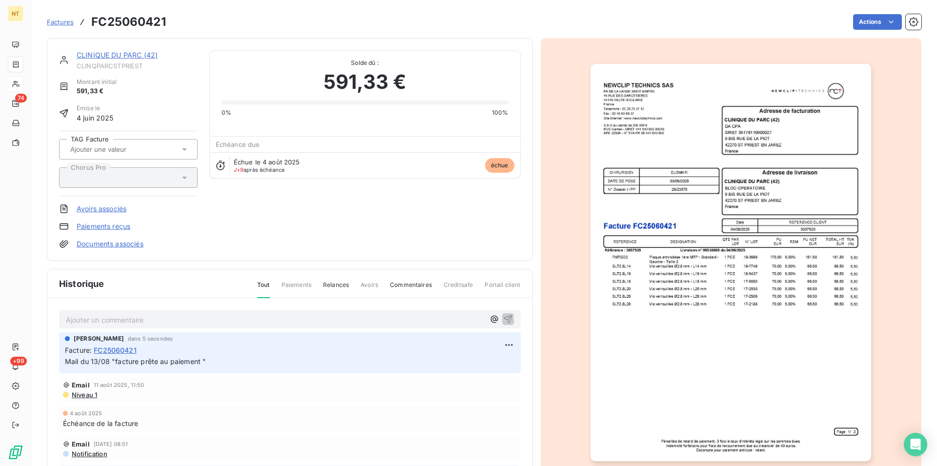
click at [105, 52] on link "CLINIQUE DU PARC (42)" at bounding box center [117, 55] width 81 height 8
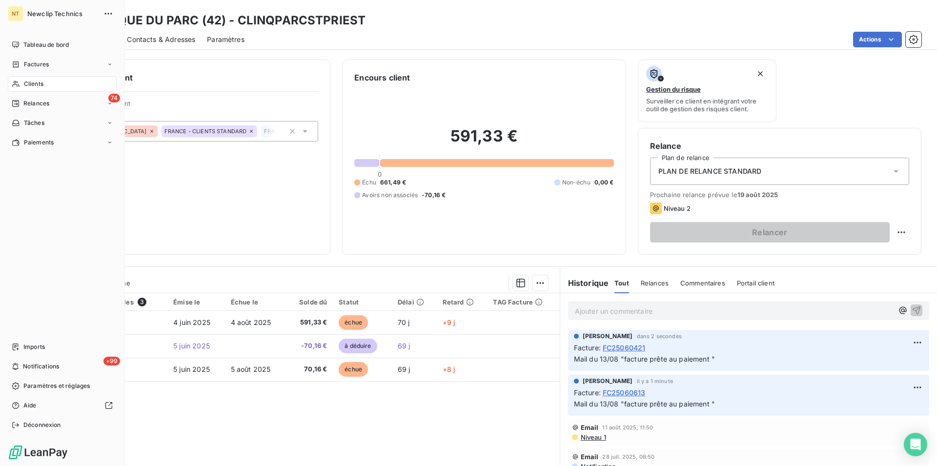
drag, startPoint x: 33, startPoint y: 80, endPoint x: 39, endPoint y: 79, distance: 5.6
click at [33, 79] on div "Clients" at bounding box center [62, 84] width 109 height 16
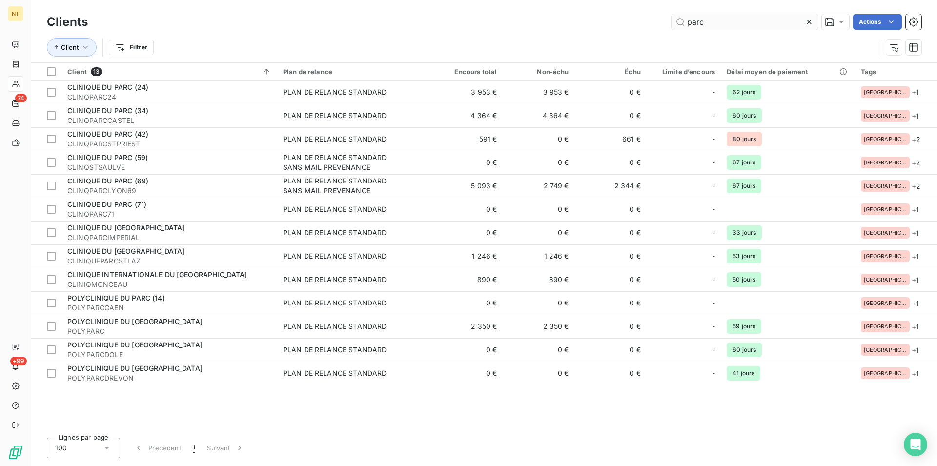
drag, startPoint x: 716, startPoint y: 22, endPoint x: 684, endPoint y: 16, distance: 32.4
click at [684, 16] on input "parc" at bounding box center [745, 22] width 146 height 16
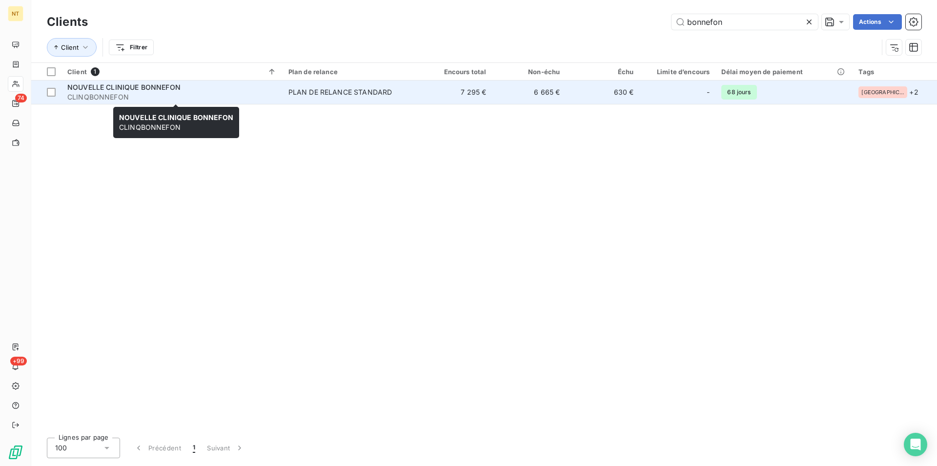
type input "bonnefon"
click at [161, 83] on div "NOUVELLE CLINIQUE BONNEFON" at bounding box center [171, 87] width 209 height 10
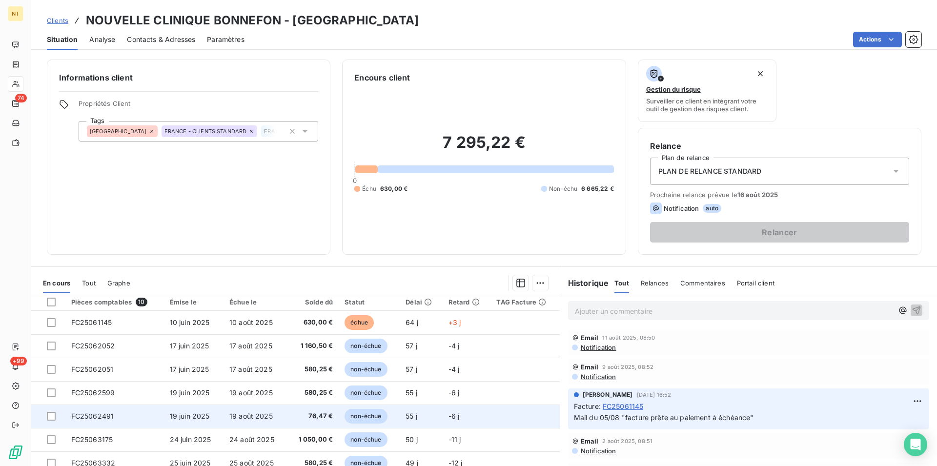
click at [97, 416] on span "FC25062491" at bounding box center [92, 416] width 43 height 8
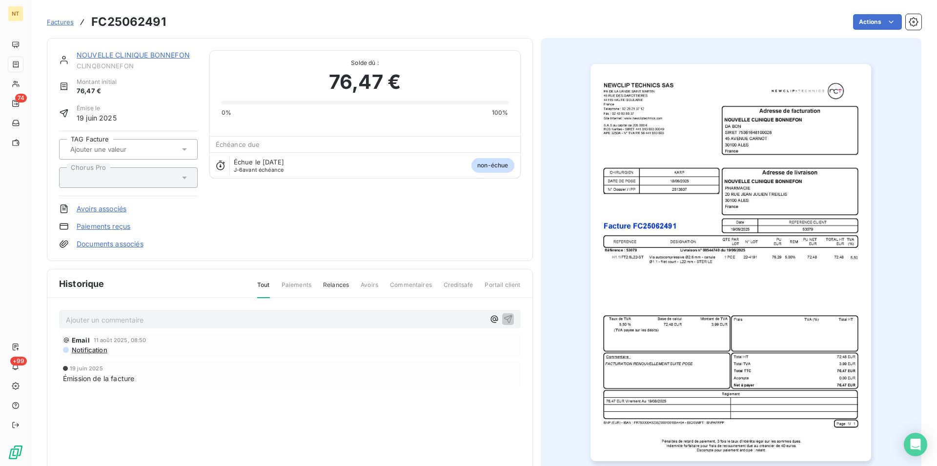
click at [80, 317] on p "Ajouter un commentaire ﻿" at bounding box center [275, 320] width 419 height 12
click at [201, 319] on span "Mail du 13/08 "facture prête au paiement "" at bounding box center [136, 319] width 141 height 8
drag, startPoint x: 64, startPoint y: 320, endPoint x: 277, endPoint y: 324, distance: 212.9
click at [277, 324] on div "Mail du 13/08 "facture prête au paiement à échéance "" at bounding box center [290, 319] width 462 height 18
copy span "Mail du 13/08 "facture prête au paiement à échéance ""
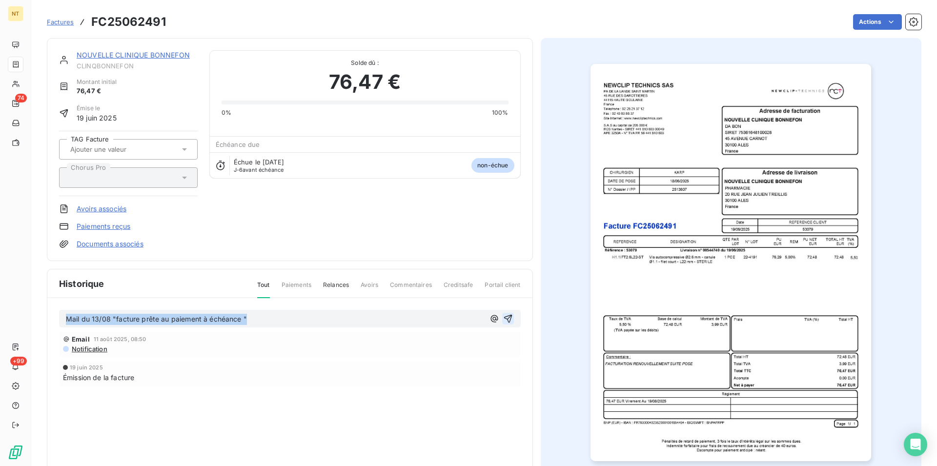
click at [504, 319] on icon "button" at bounding box center [508, 319] width 10 height 10
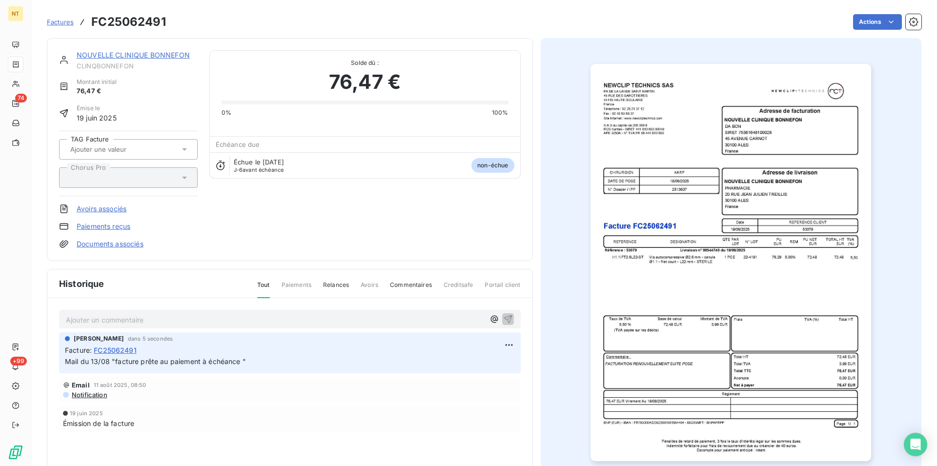
click at [150, 56] on link "NOUVELLE CLINIQUE BONNEFON" at bounding box center [133, 55] width 113 height 8
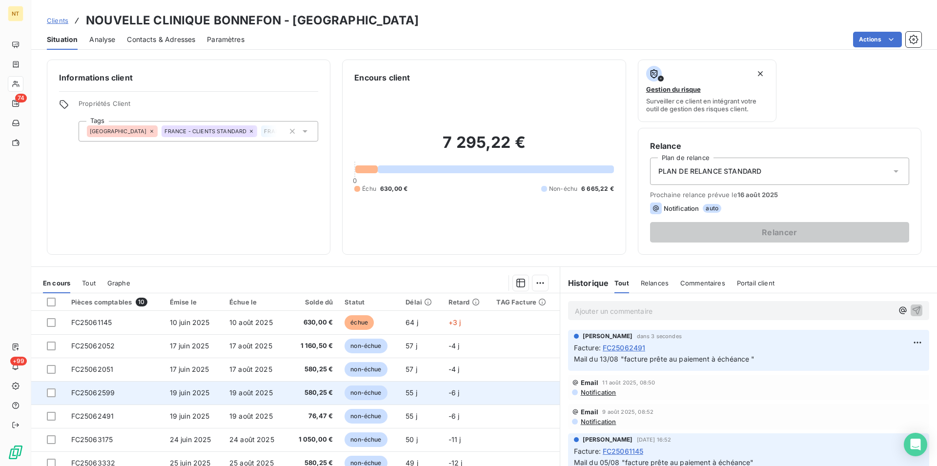
click at [105, 393] on span "FC25062599" at bounding box center [93, 393] width 44 height 8
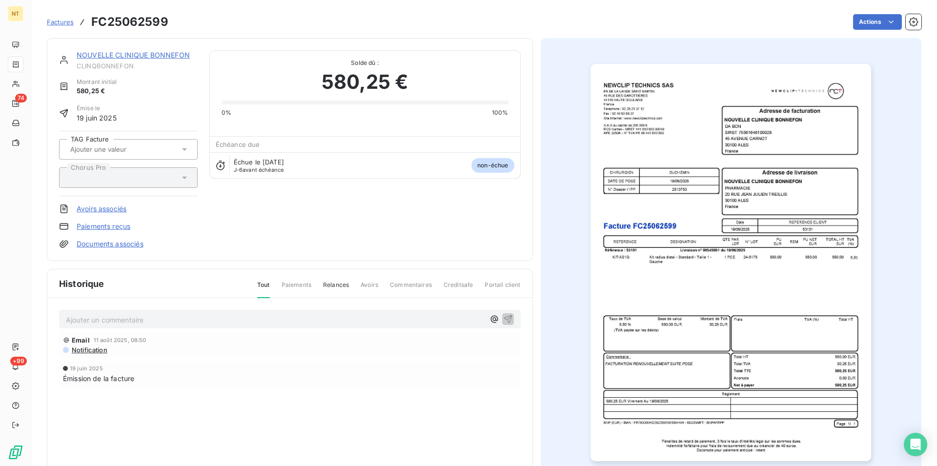
click at [123, 316] on p "Ajouter un commentaire ﻿" at bounding box center [275, 320] width 419 height 12
click at [507, 318] on icon "button" at bounding box center [508, 319] width 10 height 10
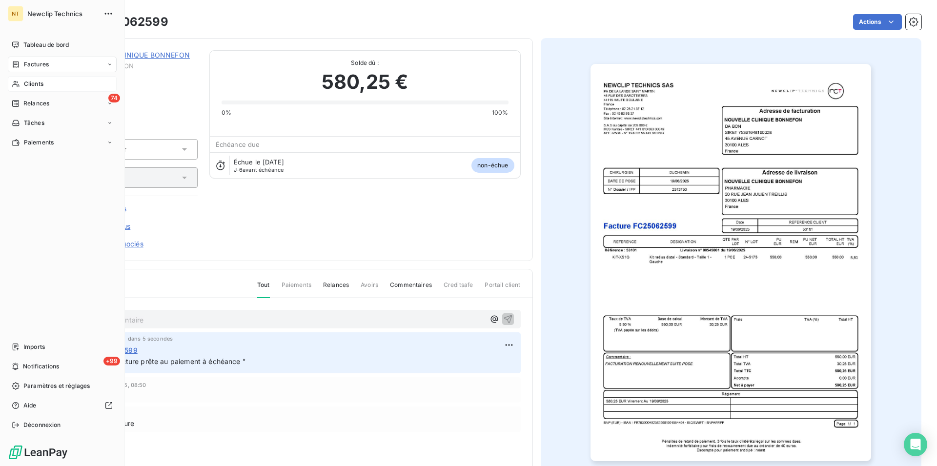
drag, startPoint x: 35, startPoint y: 83, endPoint x: 44, endPoint y: 83, distance: 9.3
click at [35, 83] on span "Clients" at bounding box center [34, 84] width 20 height 9
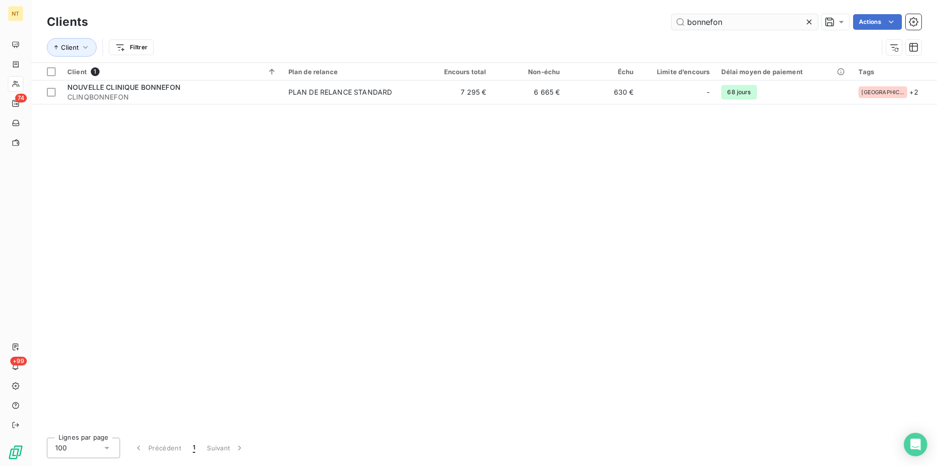
drag, startPoint x: 726, startPoint y: 17, endPoint x: 683, endPoint y: 25, distance: 43.7
click at [683, 25] on input "bonnefon" at bounding box center [745, 22] width 146 height 16
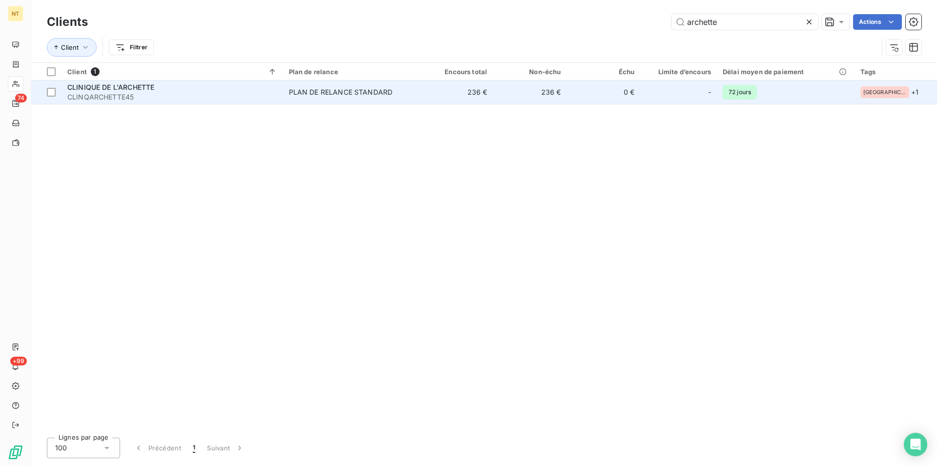
type input "archette"
click at [138, 85] on span "CLINIQUE DE L'ARCHETTE" at bounding box center [110, 87] width 87 height 8
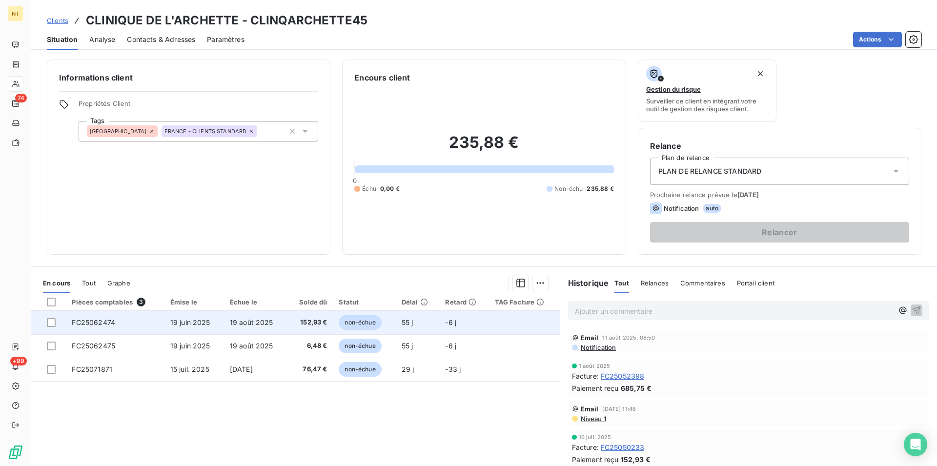
click at [98, 320] on span "FC25062474" at bounding box center [93, 322] width 43 height 8
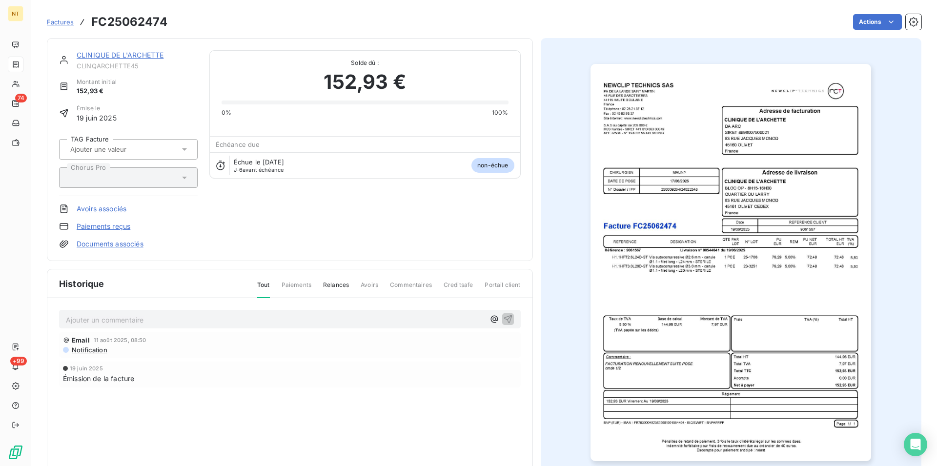
click at [94, 318] on p "Ajouter un commentaire ﻿" at bounding box center [275, 320] width 419 height 12
drag, startPoint x: 505, startPoint y: 316, endPoint x: 499, endPoint y: 309, distance: 9.0
click at [504, 314] on icon "button" at bounding box center [508, 319] width 10 height 10
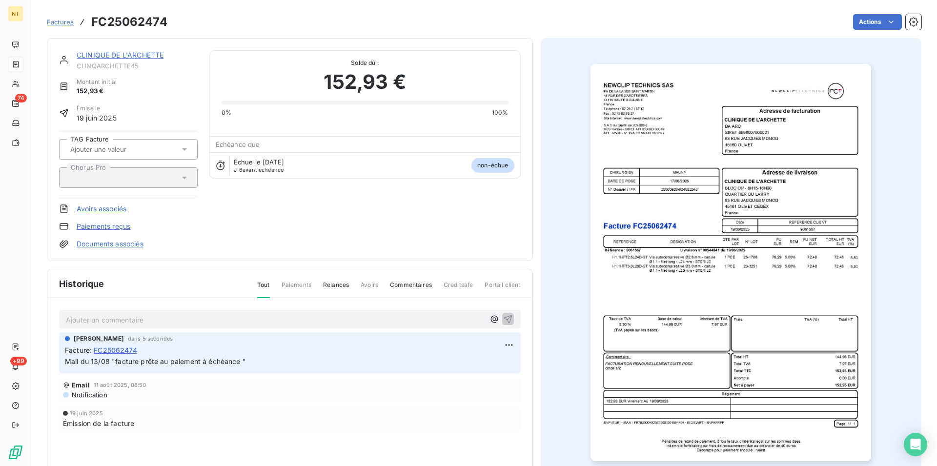
click at [139, 53] on link "CLINIQUE DE L'ARCHETTE" at bounding box center [120, 55] width 87 height 8
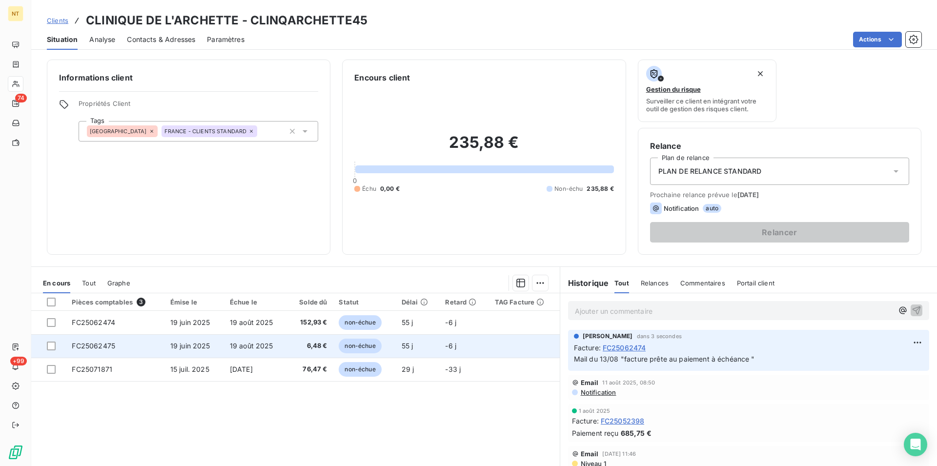
click at [110, 342] on td "FC25062475" at bounding box center [115, 345] width 98 height 23
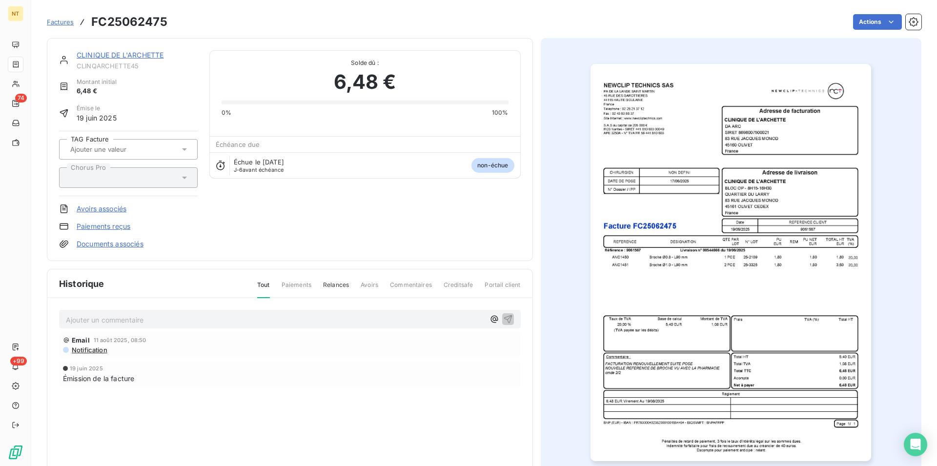
click at [115, 315] on p "Ajouter un commentaire ﻿" at bounding box center [275, 320] width 419 height 12
click at [504, 317] on icon "button" at bounding box center [508, 319] width 8 height 8
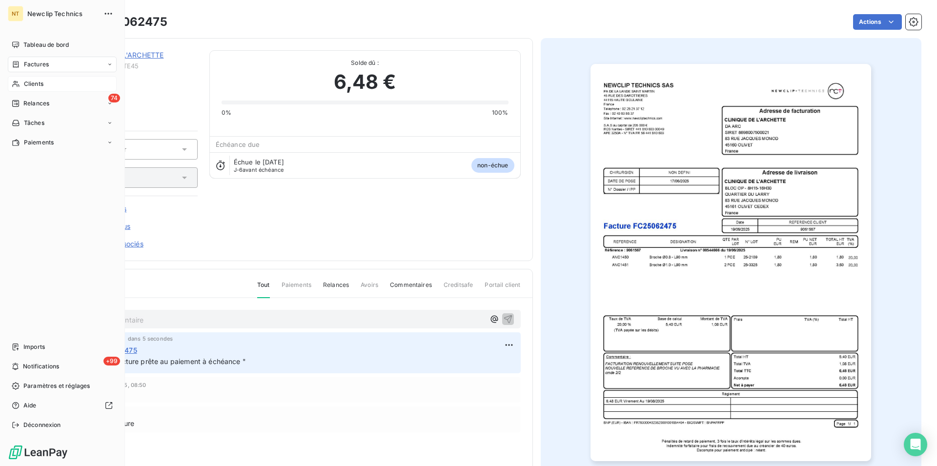
click at [34, 82] on span "Clients" at bounding box center [34, 84] width 20 height 9
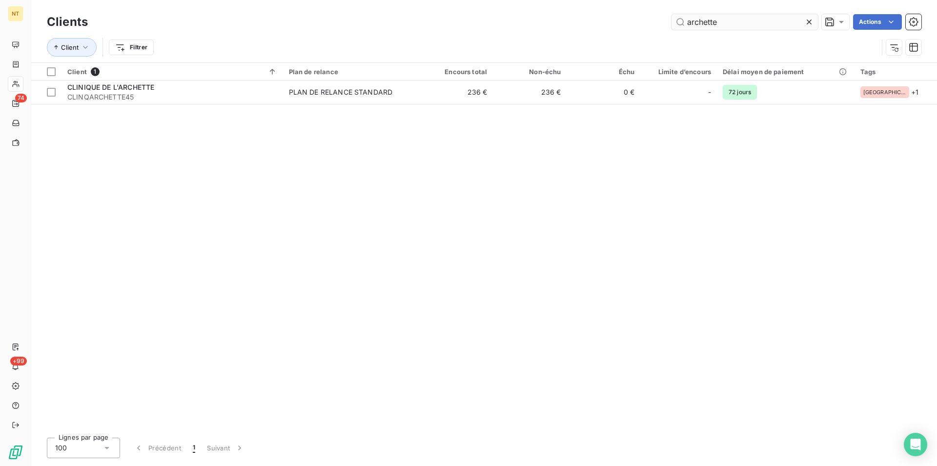
drag, startPoint x: 729, startPoint y: 16, endPoint x: 682, endPoint y: 25, distance: 47.8
click at [682, 25] on input "archette" at bounding box center [745, 22] width 146 height 16
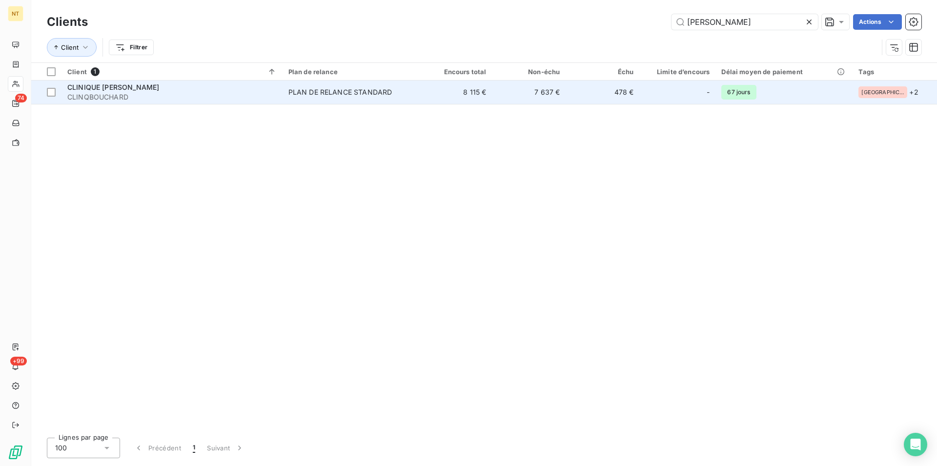
type input "[PERSON_NAME]"
click at [150, 85] on div "CLINIQUE [PERSON_NAME]" at bounding box center [171, 87] width 209 height 10
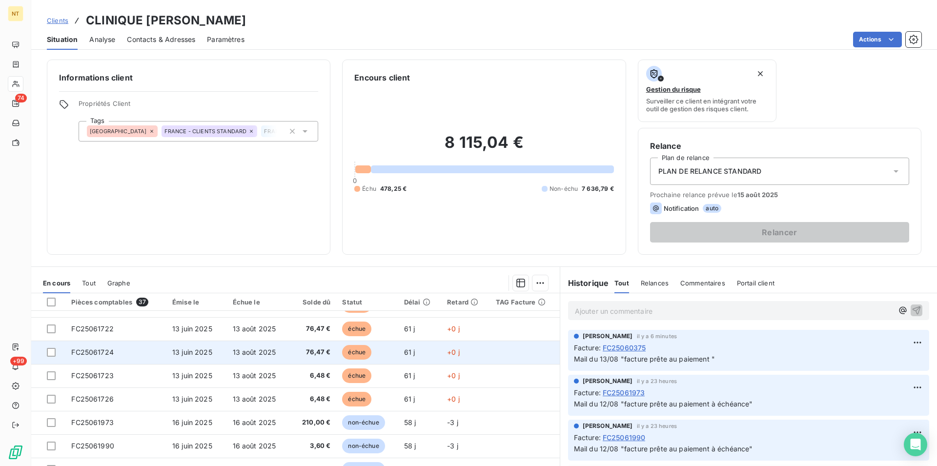
scroll to position [100, 0]
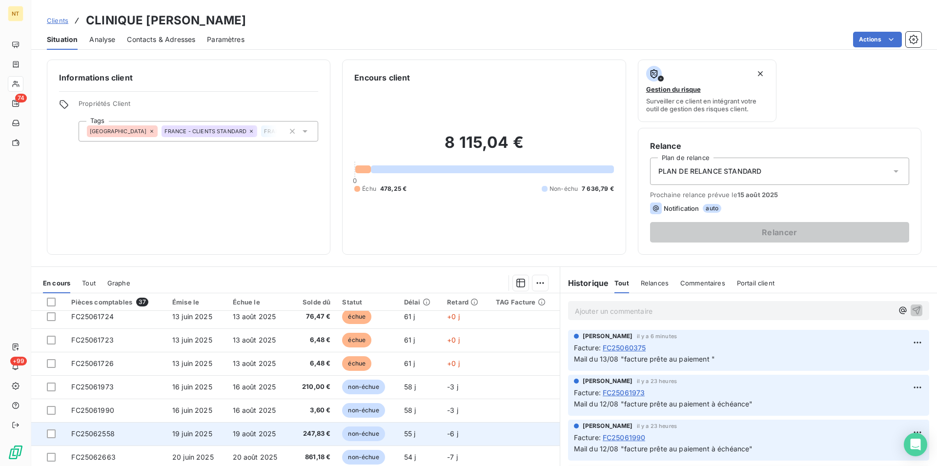
click at [118, 431] on td "FC25062558" at bounding box center [115, 433] width 101 height 23
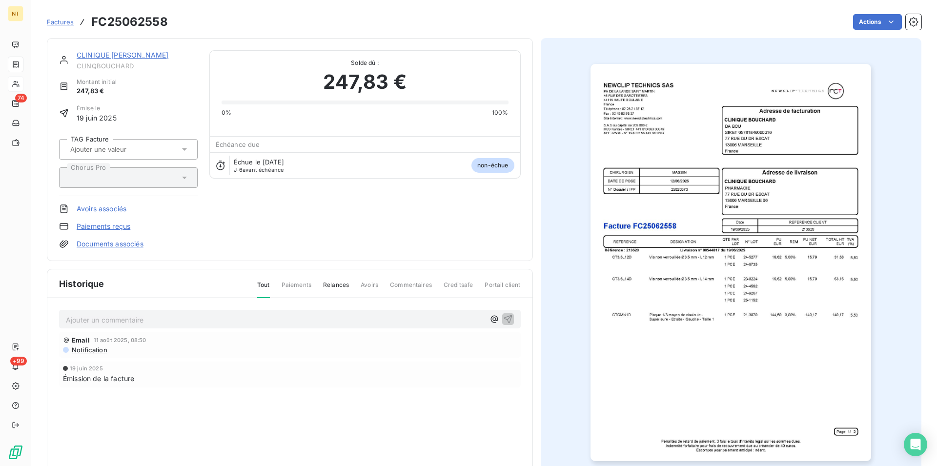
click at [117, 319] on p "Ajouter un commentaire ﻿" at bounding box center [275, 320] width 419 height 12
click at [505, 318] on icon "button" at bounding box center [508, 319] width 8 height 8
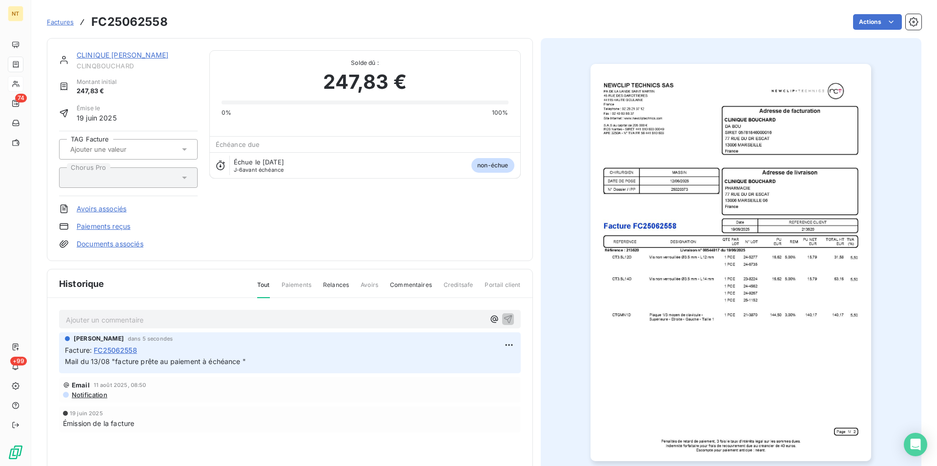
click at [120, 57] on link "CLINIQUE [PERSON_NAME]" at bounding box center [123, 55] width 92 height 8
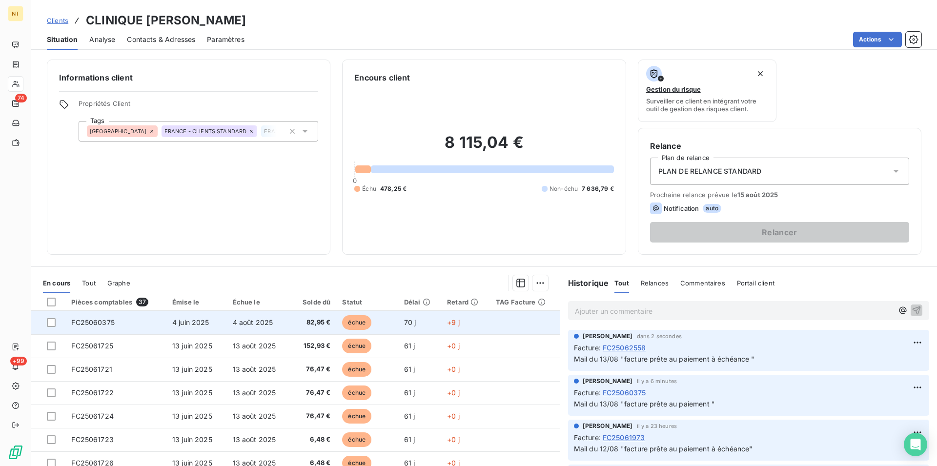
click at [125, 324] on td "FC25060375" at bounding box center [115, 322] width 101 height 23
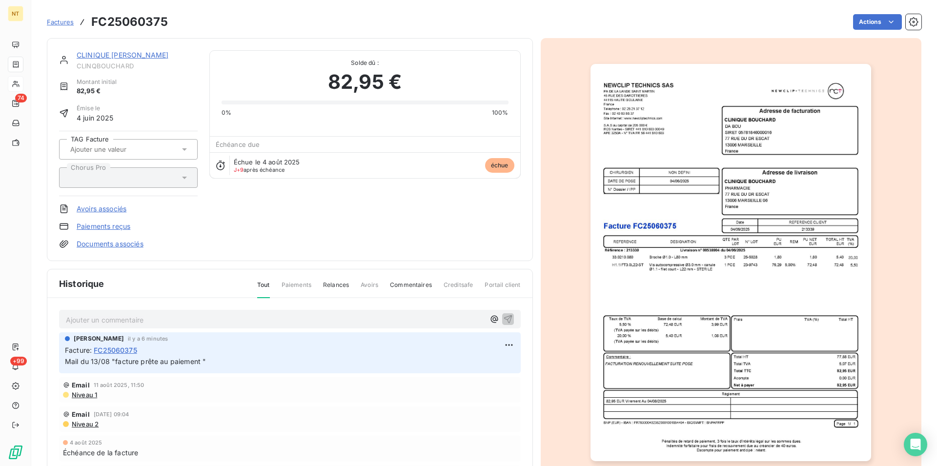
click at [129, 56] on link "CLINIQUE [PERSON_NAME]" at bounding box center [123, 55] width 92 height 8
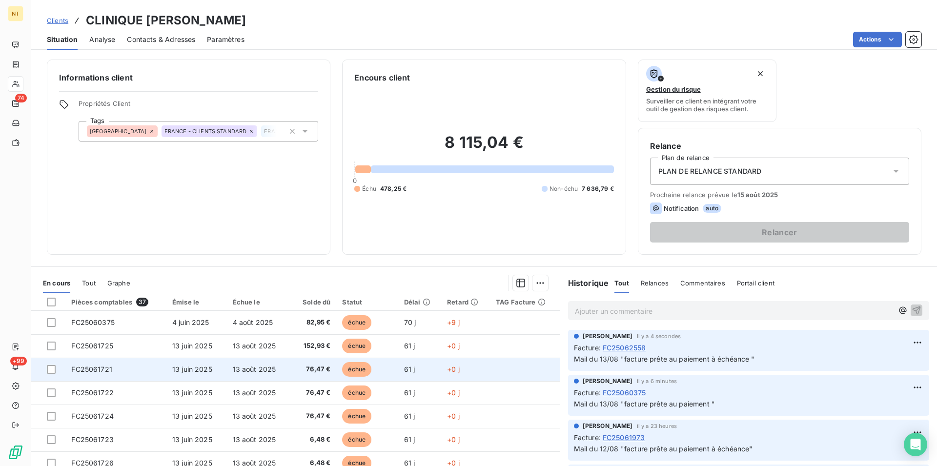
click at [122, 365] on td "FC25061721" at bounding box center [115, 369] width 101 height 23
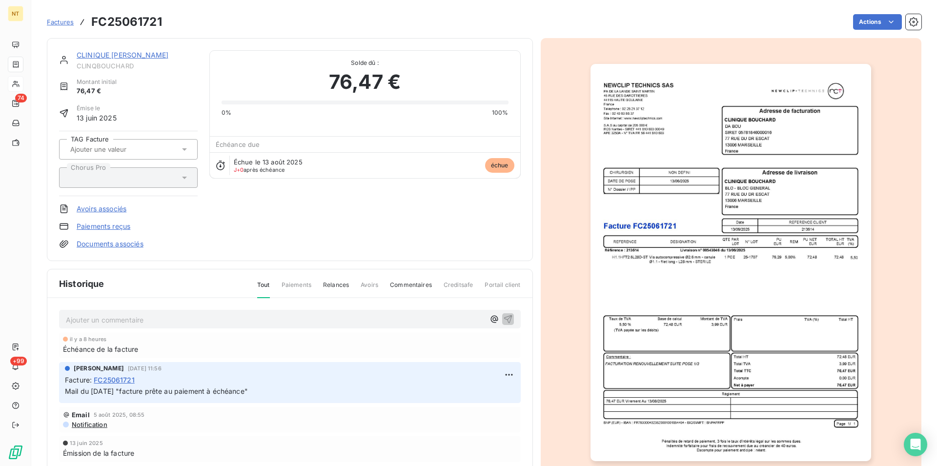
click at [112, 55] on link "CLINIQUE [PERSON_NAME]" at bounding box center [123, 55] width 92 height 8
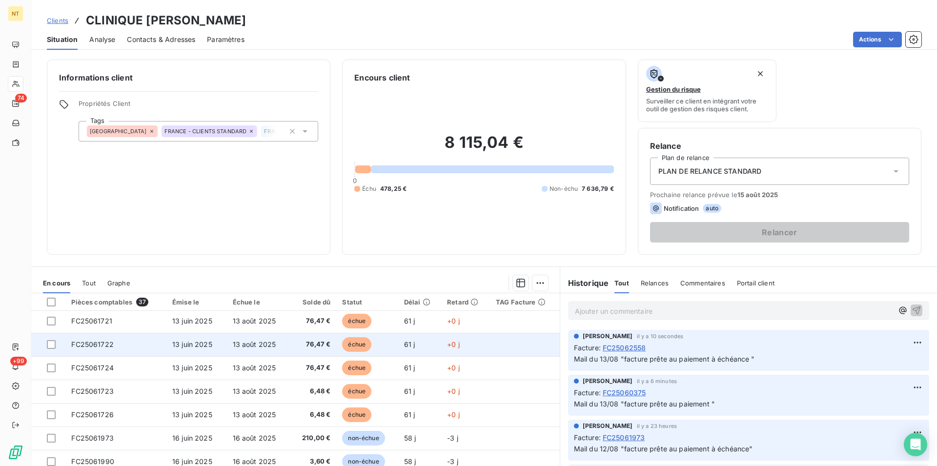
scroll to position [100, 0]
